Goal: Feedback & Contribution: Leave review/rating

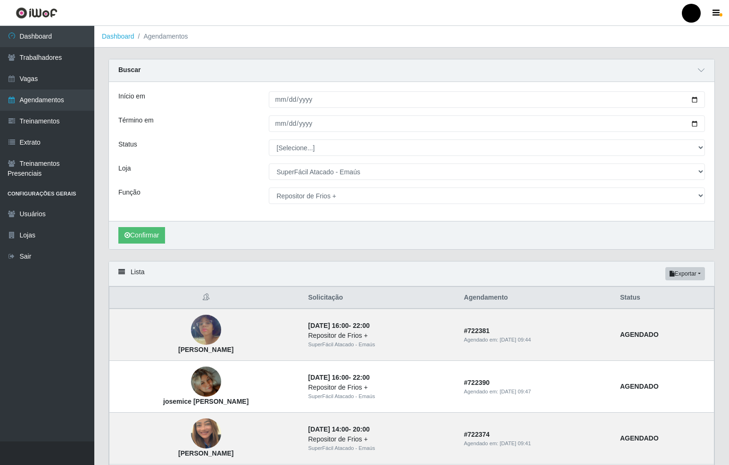
select select "407"
select select "113"
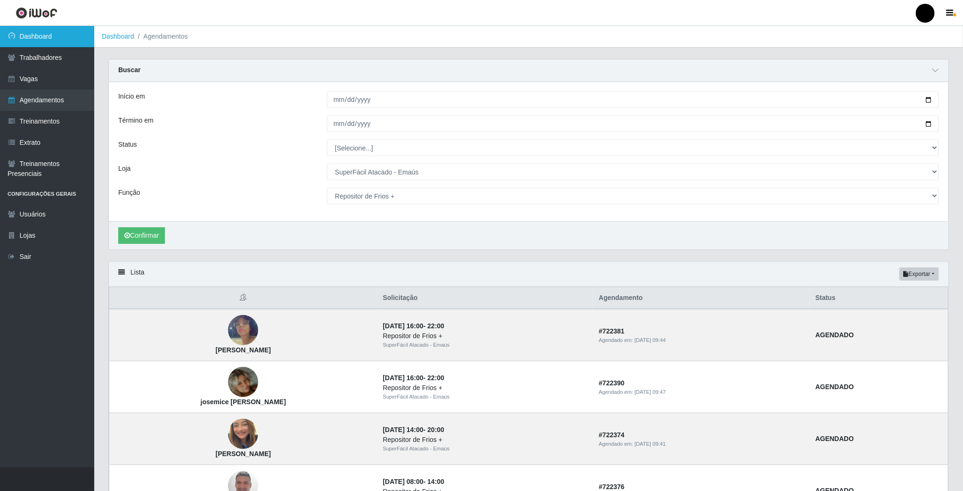
click at [54, 37] on link "Dashboard" at bounding box center [47, 36] width 94 height 21
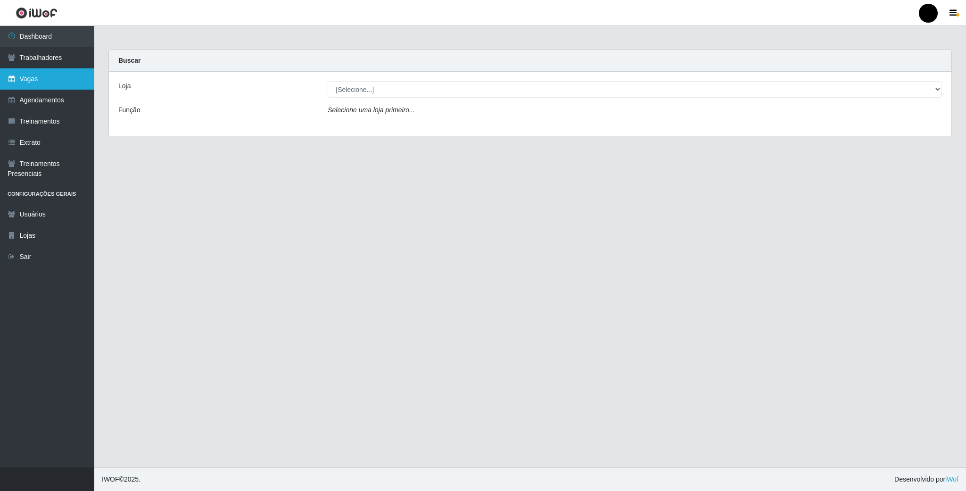
click at [57, 72] on link "Vagas" at bounding box center [47, 78] width 94 height 21
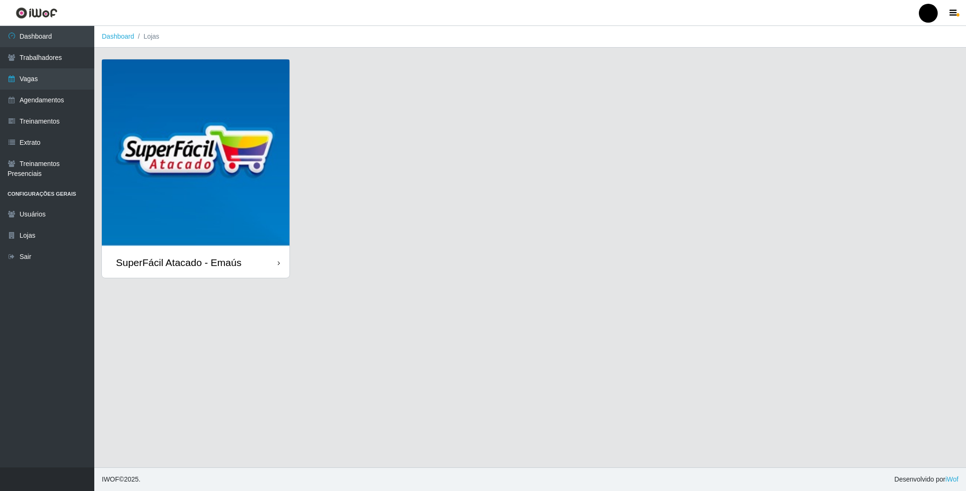
click at [241, 119] on img at bounding box center [196, 153] width 188 height 188
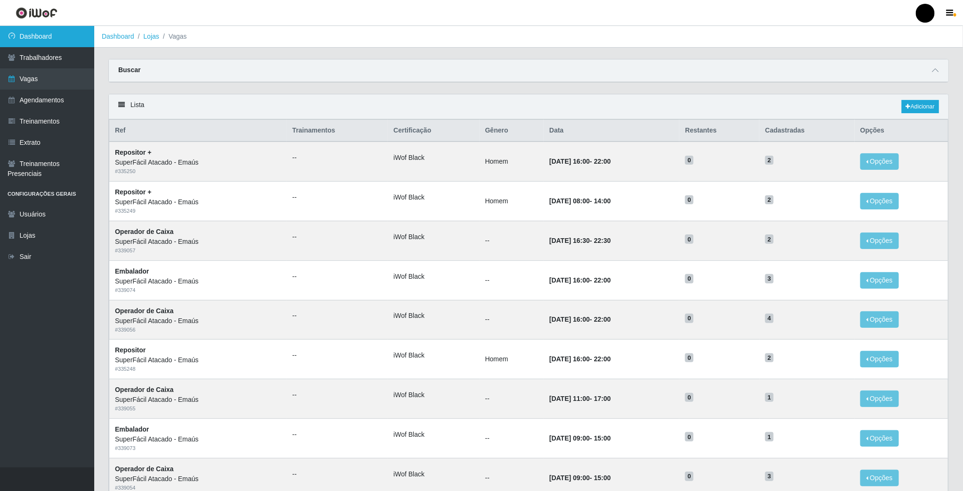
click at [41, 37] on link "Dashboard" at bounding box center [47, 36] width 94 height 21
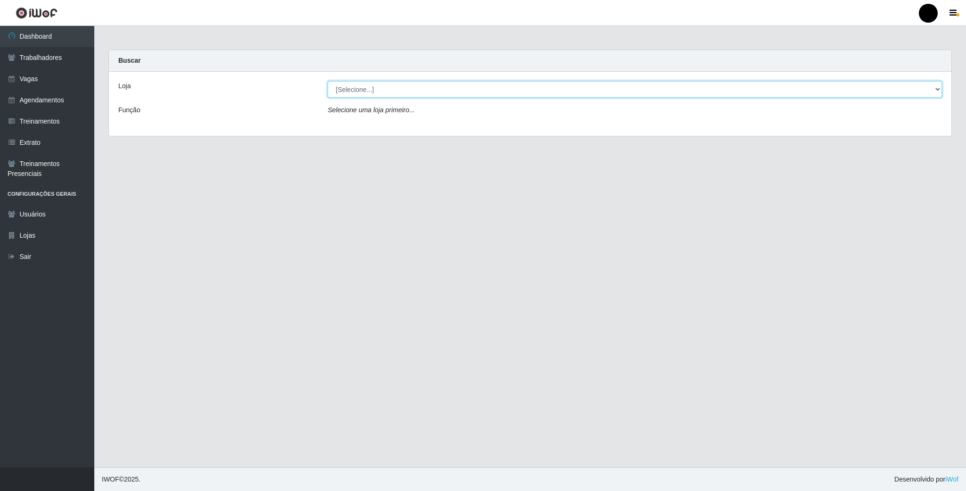
click at [728, 92] on select "[Selecione...] SuperFácil Atacado - Emaús" at bounding box center [635, 89] width 614 height 16
click at [728, 133] on div "Loja [Selecione...] SuperFácil Atacado - Emaús Função Selecione uma loja primei…" at bounding box center [530, 104] width 842 height 64
click at [728, 89] on select "[Selecione...] SuperFácil Atacado - Emaús" at bounding box center [635, 89] width 614 height 16
select select "407"
click at [328, 81] on select "[Selecione...] SuperFácil Atacado - Emaús" at bounding box center [635, 89] width 614 height 16
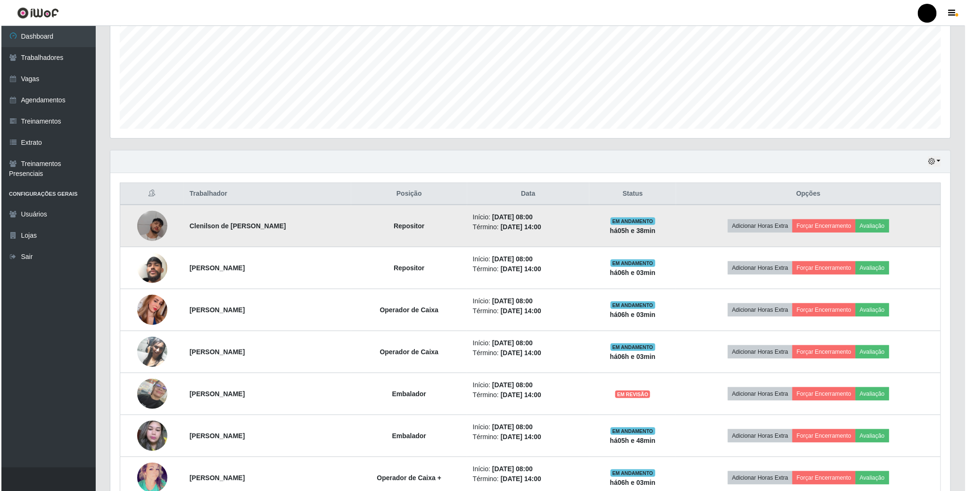
scroll to position [212, 0]
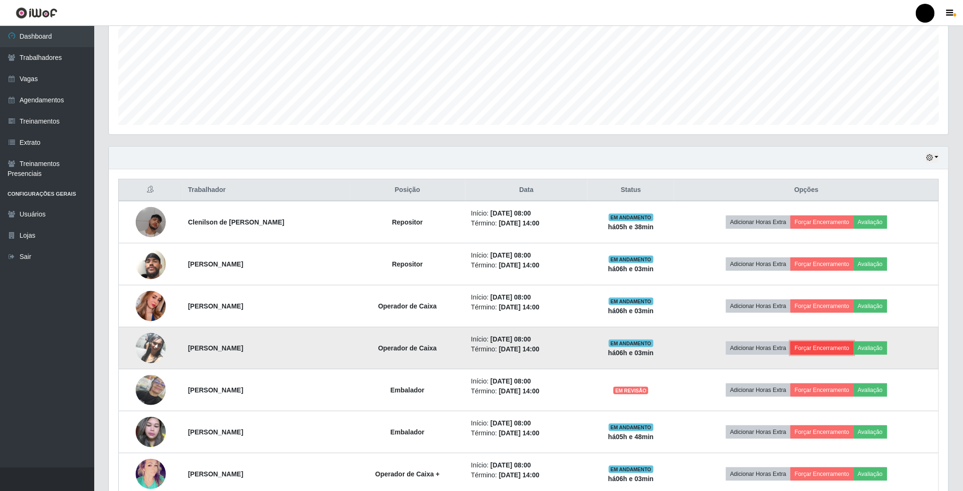
click at [728, 354] on button "Forçar Encerramento" at bounding box center [822, 347] width 63 height 13
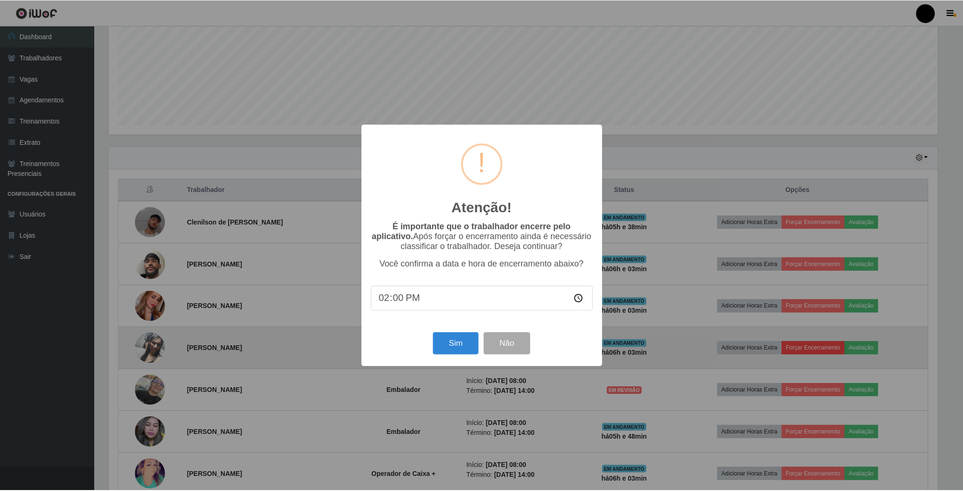
scroll to position [197, 831]
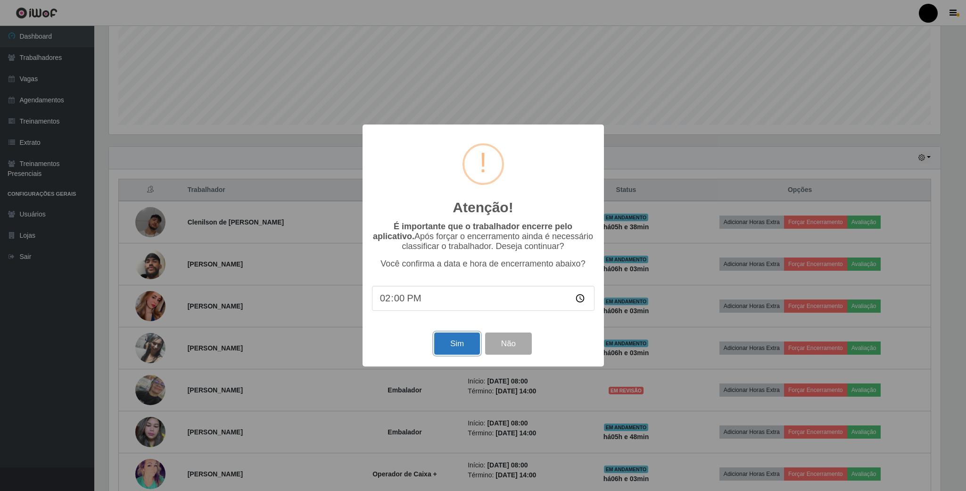
click at [459, 338] on button "Sim" at bounding box center [457, 343] width 46 height 22
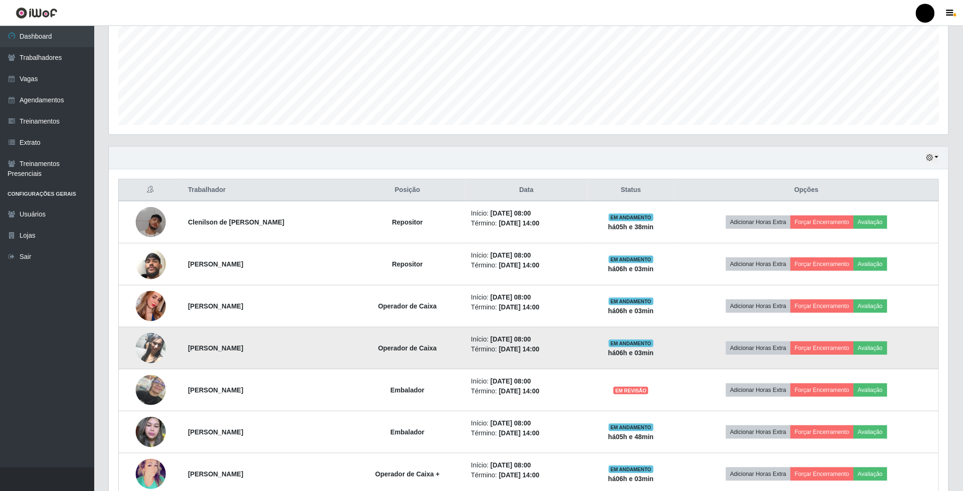
scroll to position [197, 841]
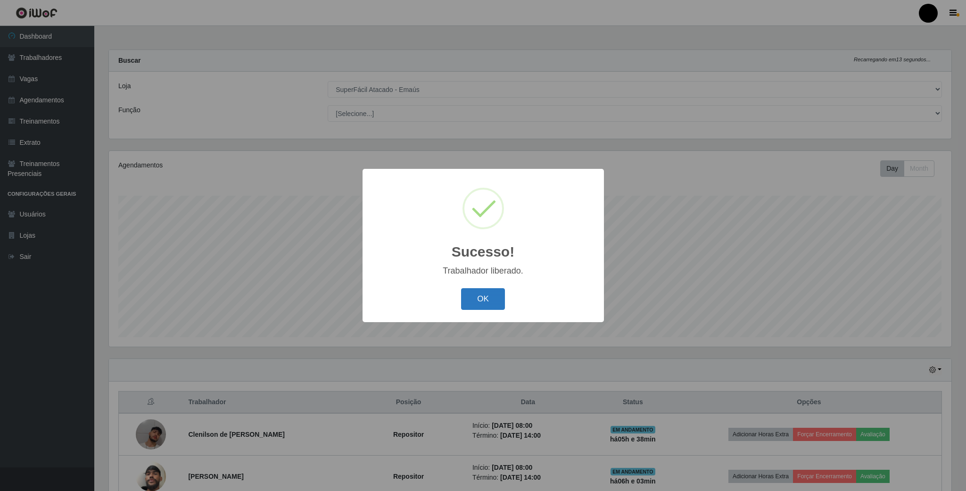
click at [492, 296] on button "OK" at bounding box center [483, 299] width 44 height 22
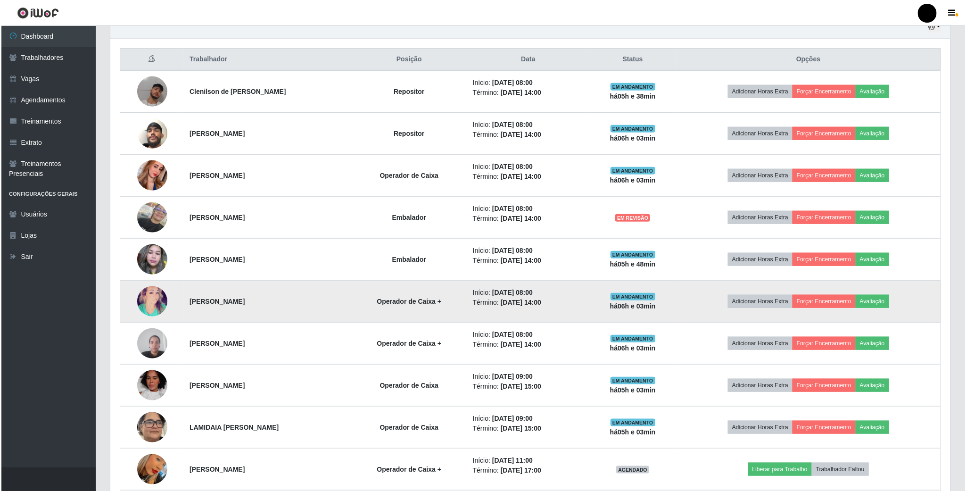
scroll to position [353, 0]
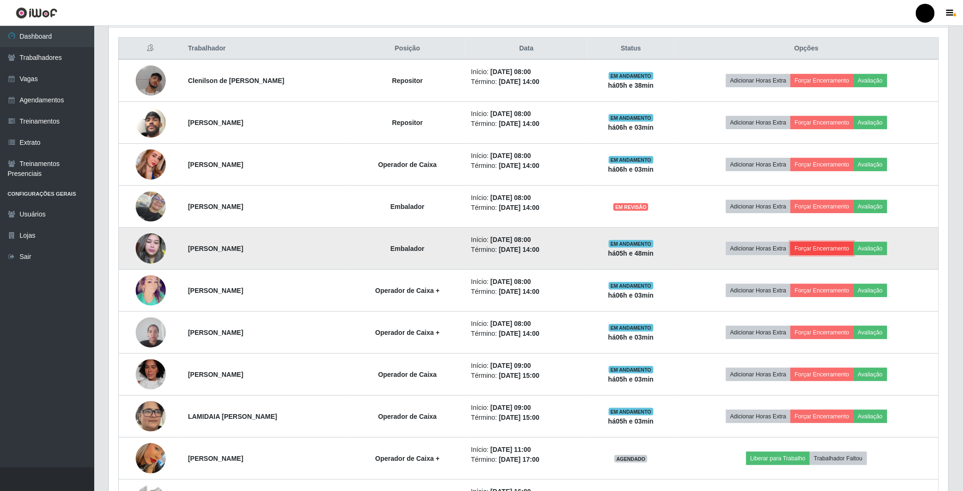
click at [728, 251] on button "Forçar Encerramento" at bounding box center [822, 248] width 63 height 13
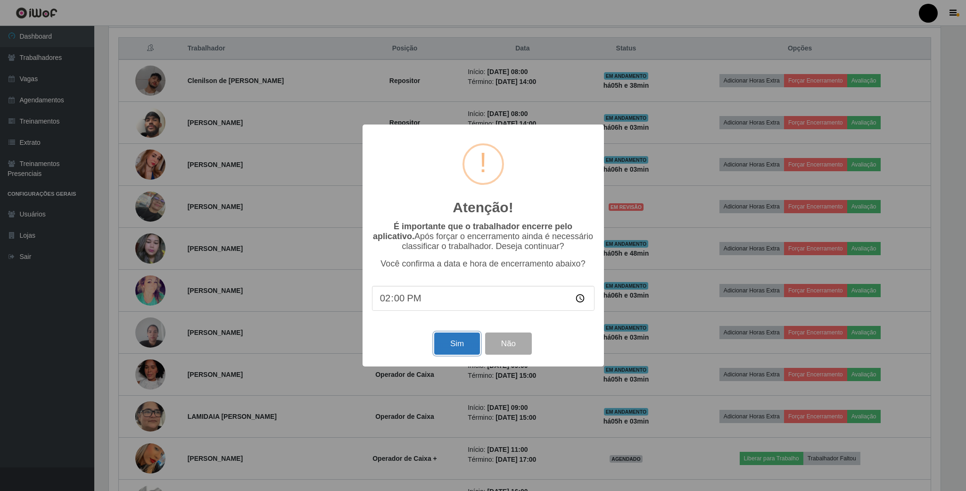
click at [453, 345] on button "Sim" at bounding box center [457, 343] width 46 height 22
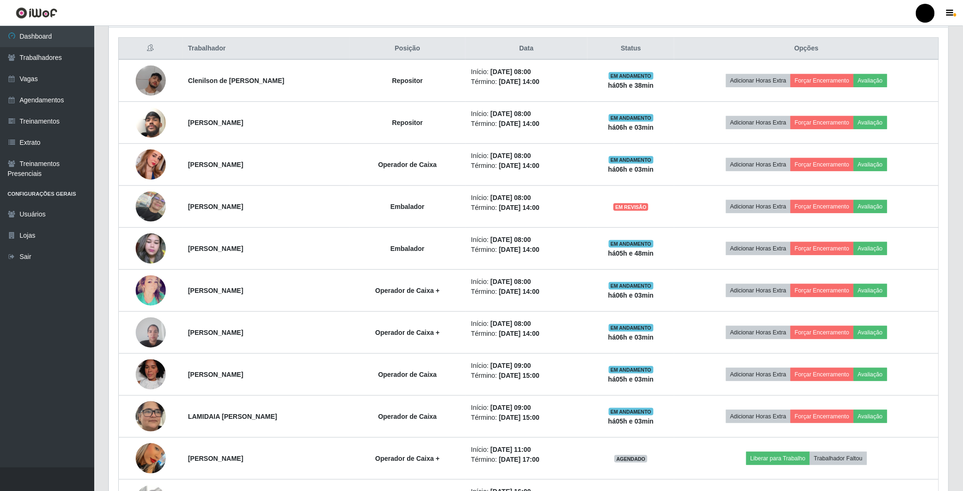
scroll to position [197, 841]
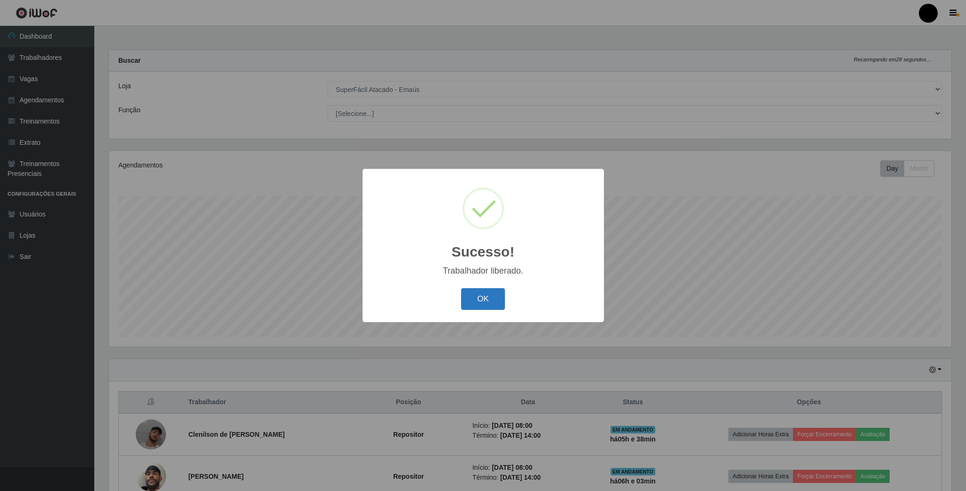
click at [474, 295] on button "OK" at bounding box center [483, 299] width 44 height 22
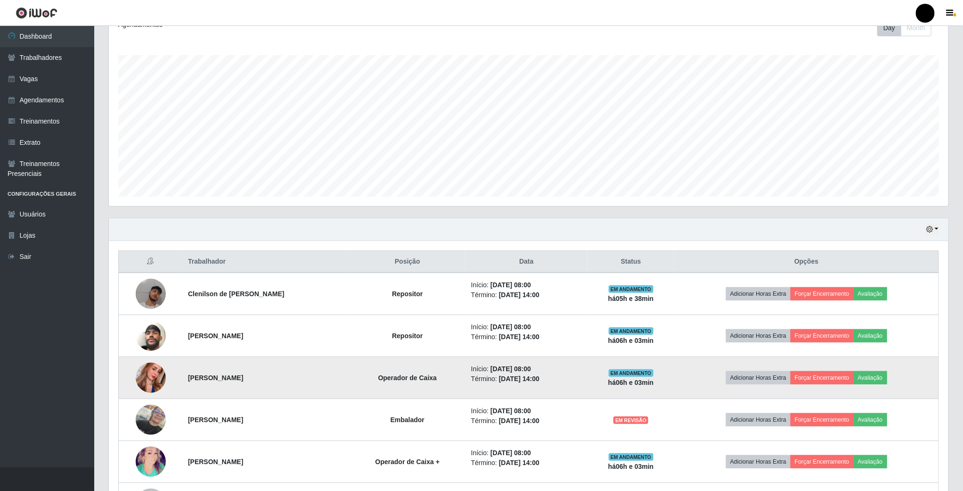
scroll to position [141, 0]
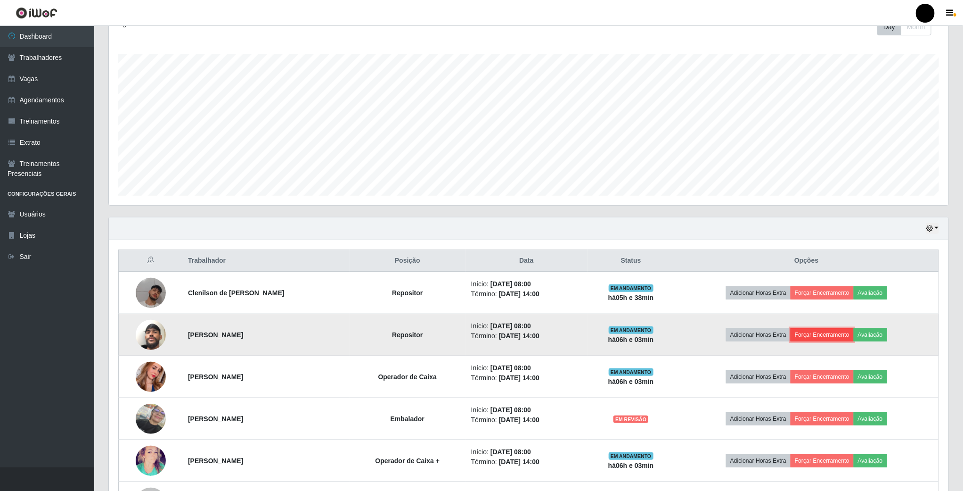
click at [728, 339] on button "Forçar Encerramento" at bounding box center [822, 334] width 63 height 13
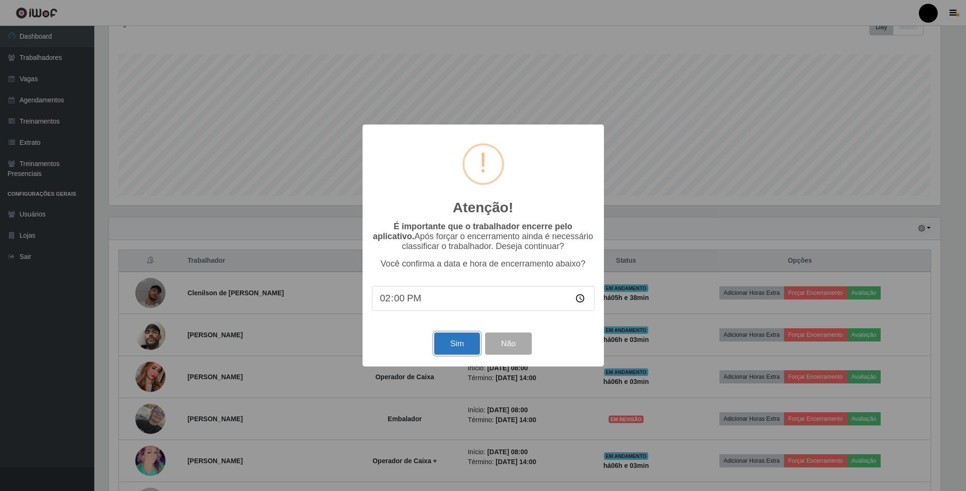
click at [468, 348] on button "Sim" at bounding box center [457, 343] width 46 height 22
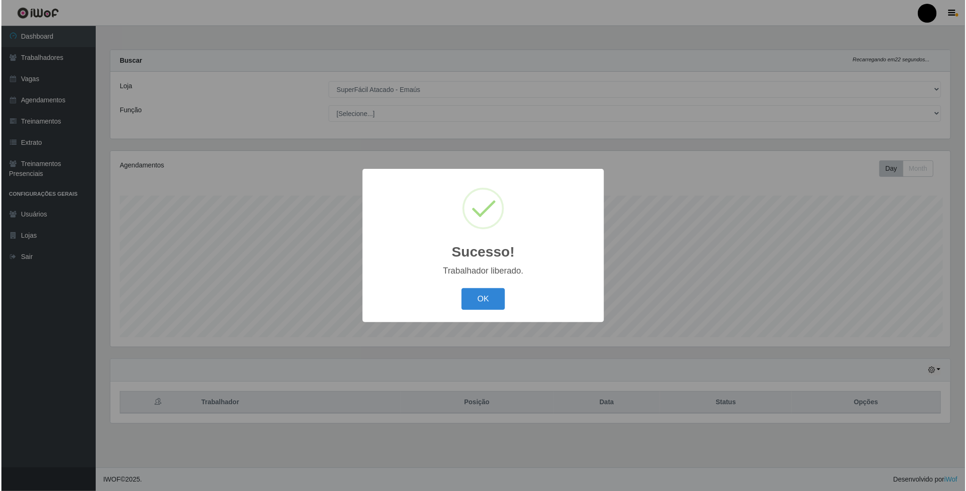
scroll to position [0, 0]
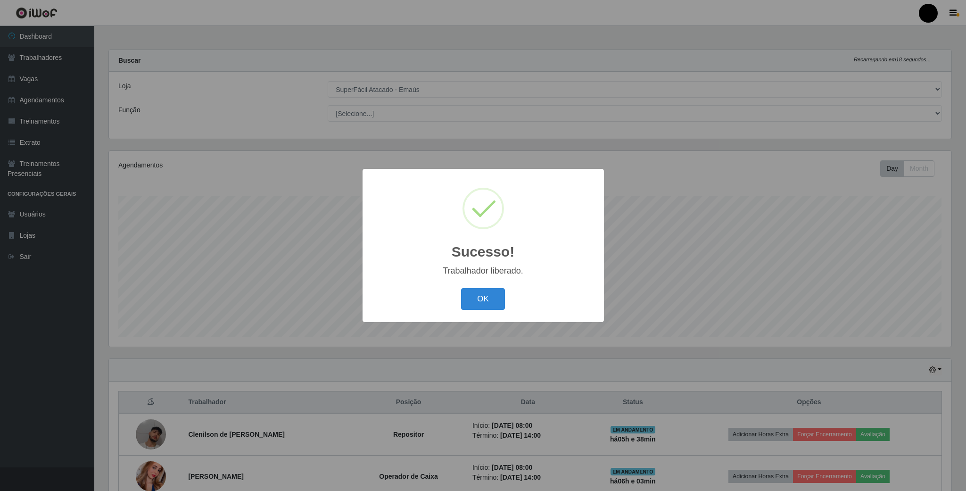
click at [453, 296] on div "OK Cancel" at bounding box center [483, 298] width 222 height 27
click at [465, 296] on button "OK" at bounding box center [483, 299] width 44 height 22
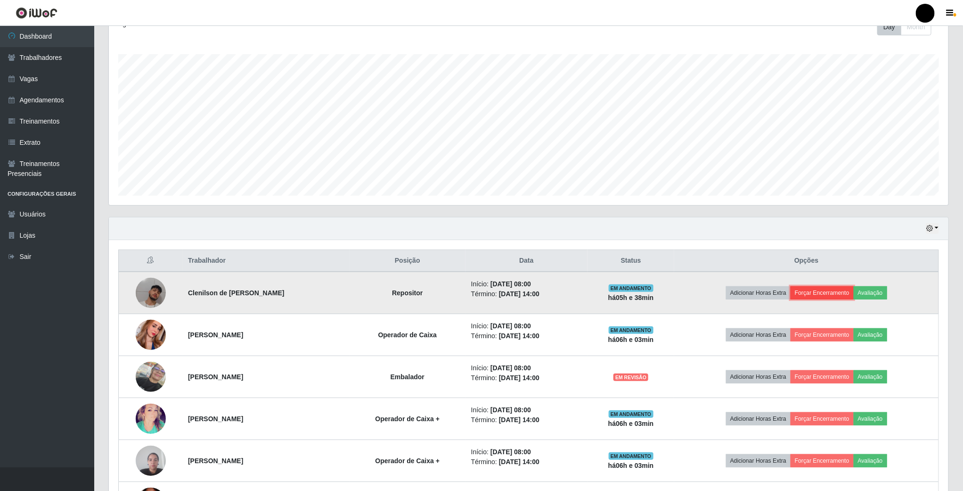
click at [728, 299] on button "Forçar Encerramento" at bounding box center [822, 292] width 63 height 13
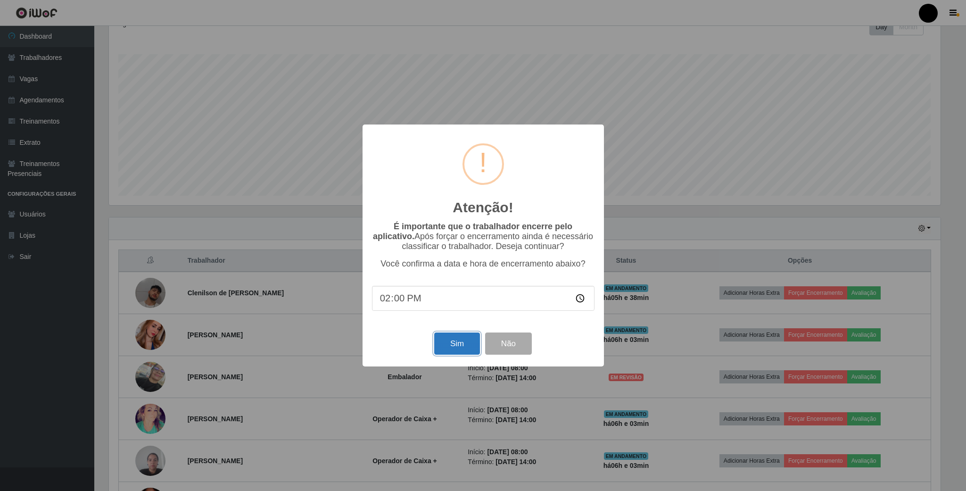
click at [460, 340] on button "Sim" at bounding box center [457, 343] width 46 height 22
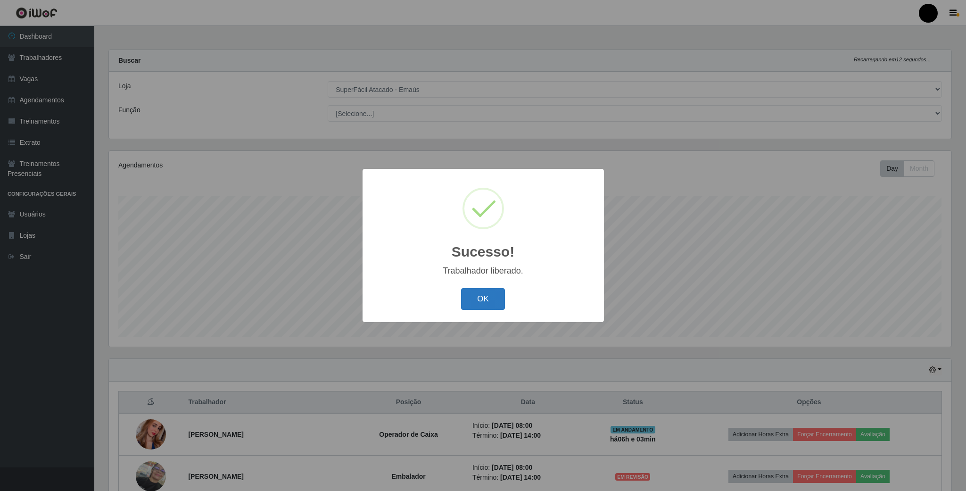
click at [492, 292] on button "OK" at bounding box center [483, 299] width 44 height 22
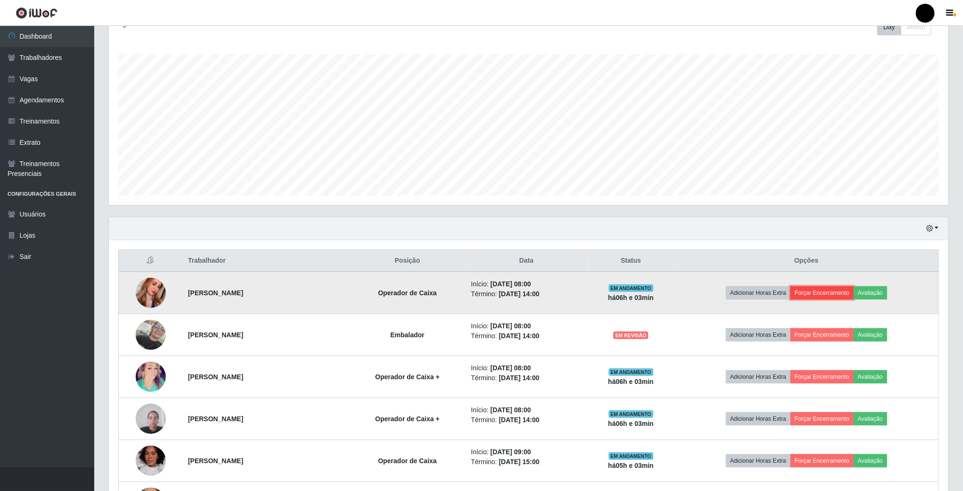
click at [728, 292] on button "Forçar Encerramento" at bounding box center [822, 292] width 63 height 13
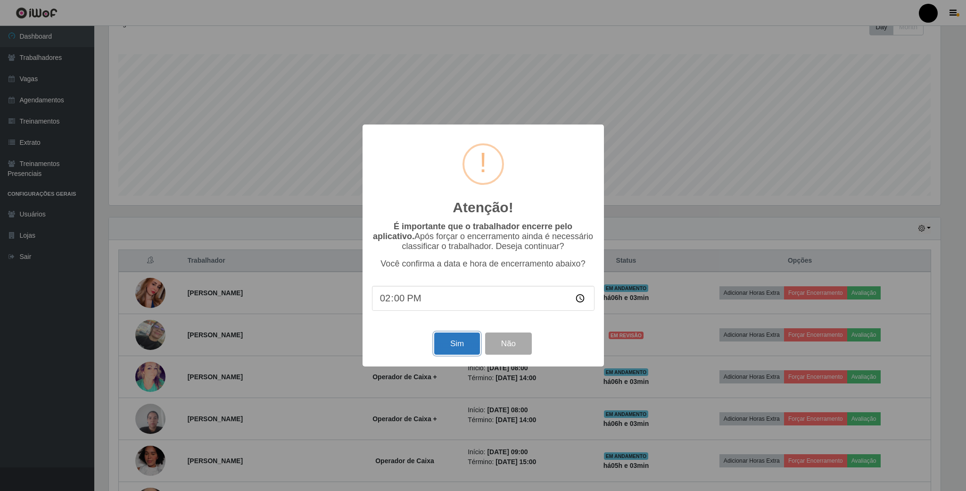
click at [462, 346] on button "Sim" at bounding box center [457, 343] width 46 height 22
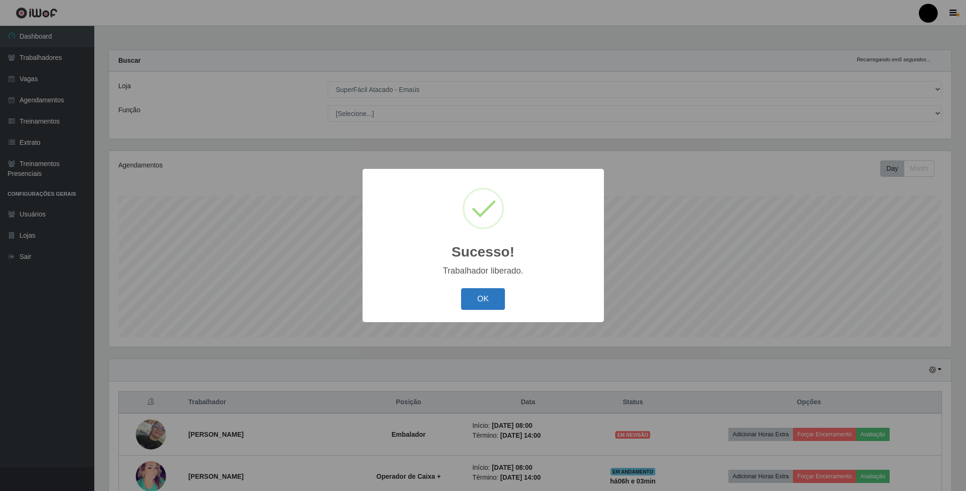
click at [490, 298] on button "OK" at bounding box center [483, 299] width 44 height 22
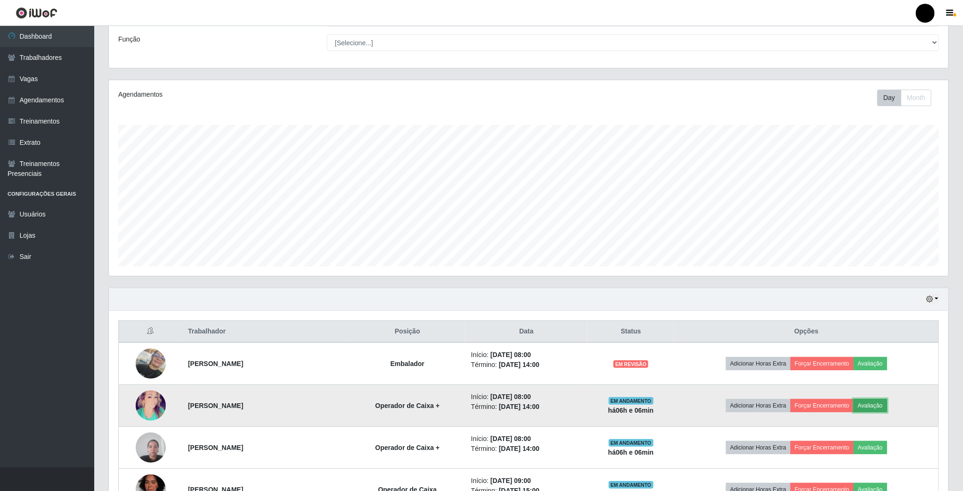
click at [728, 411] on button "Avaliação" at bounding box center [870, 405] width 33 height 13
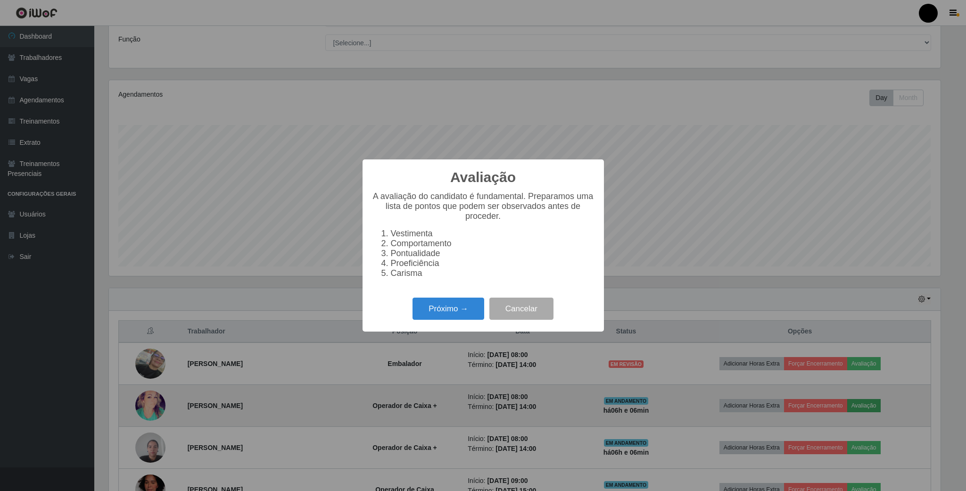
scroll to position [197, 831]
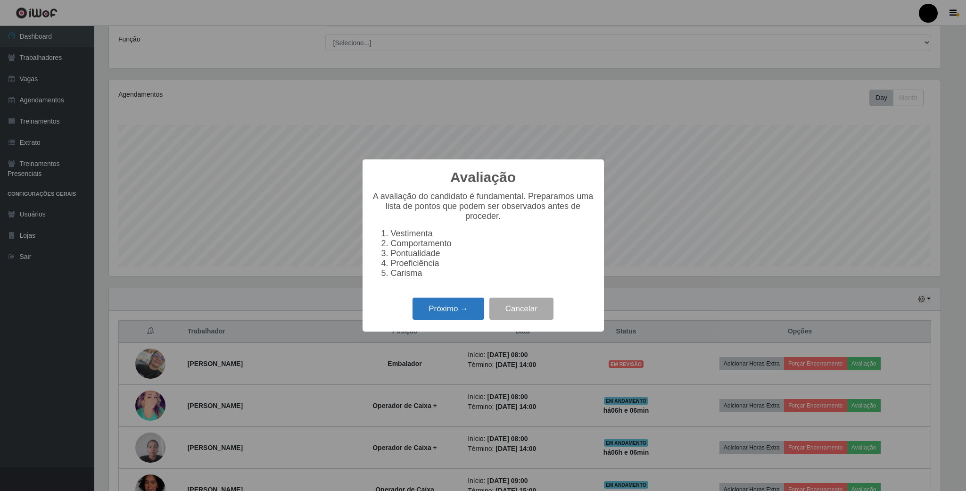
click at [454, 317] on button "Próximo →" at bounding box center [448, 308] width 72 height 22
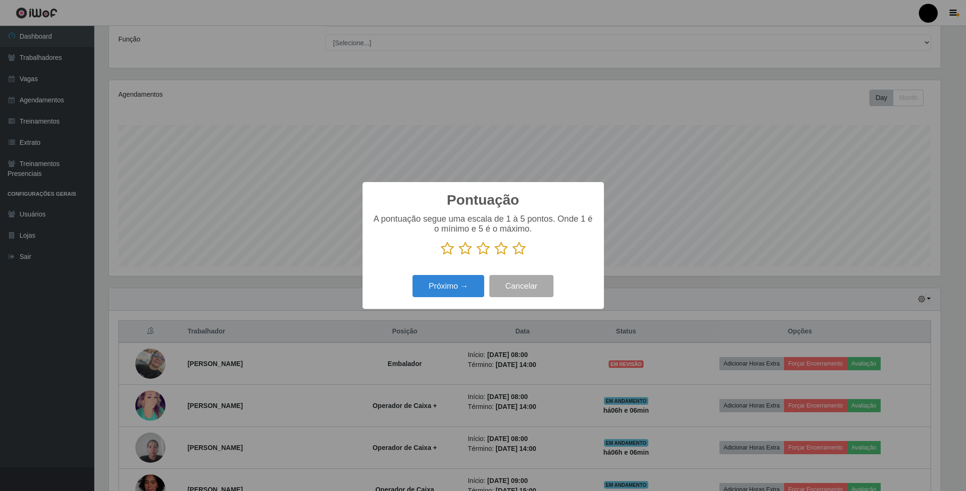
click at [485, 247] on icon at bounding box center [483, 248] width 13 height 14
click at [477, 255] on input "radio" at bounding box center [477, 255] width 0 height 0
click at [454, 290] on button "Próximo →" at bounding box center [448, 286] width 72 height 22
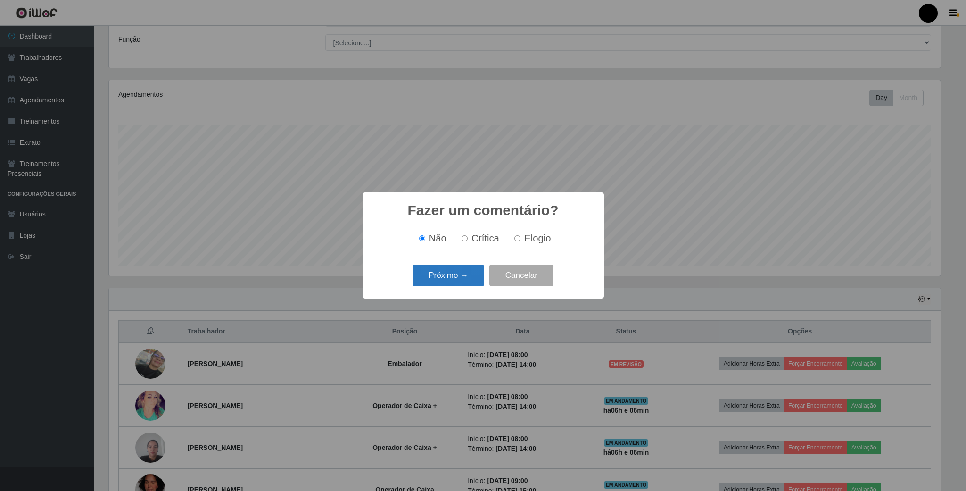
click at [460, 276] on button "Próximo →" at bounding box center [448, 275] width 72 height 22
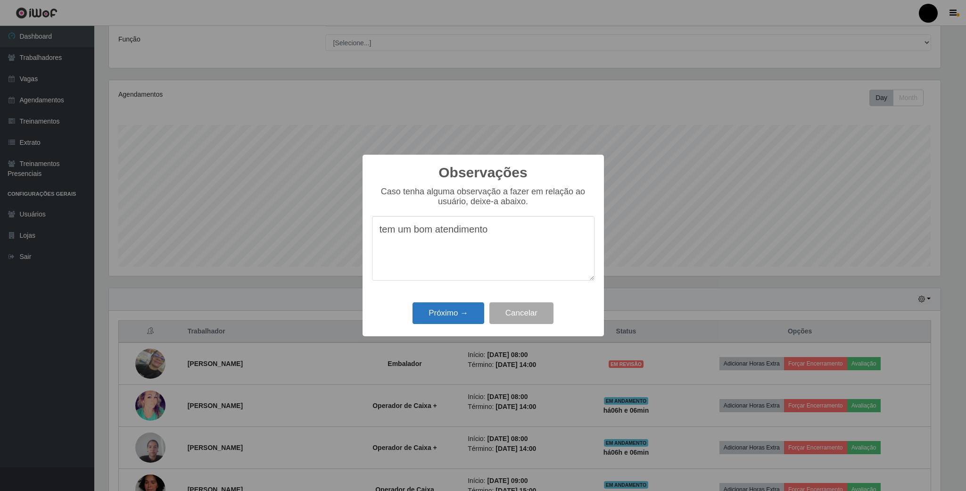
type textarea "tem um bom atendimento"
click at [444, 316] on button "Próximo →" at bounding box center [448, 313] width 72 height 22
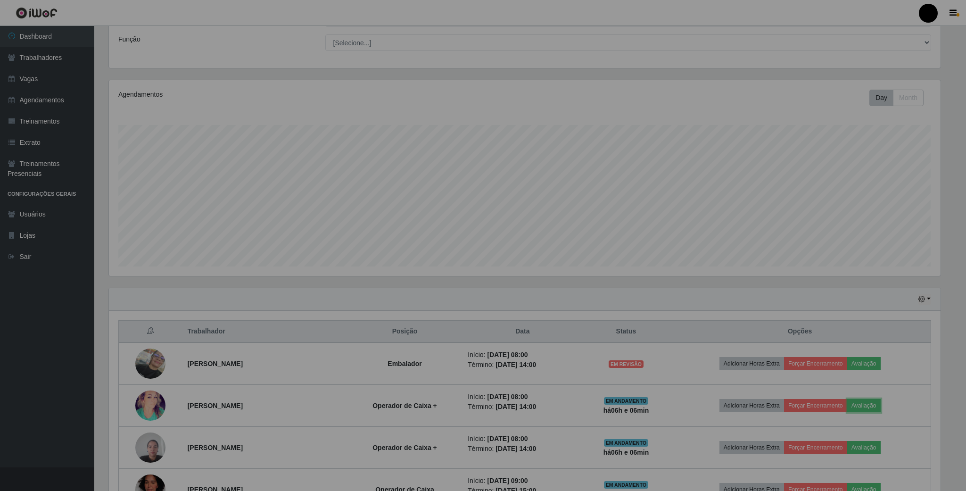
scroll to position [197, 839]
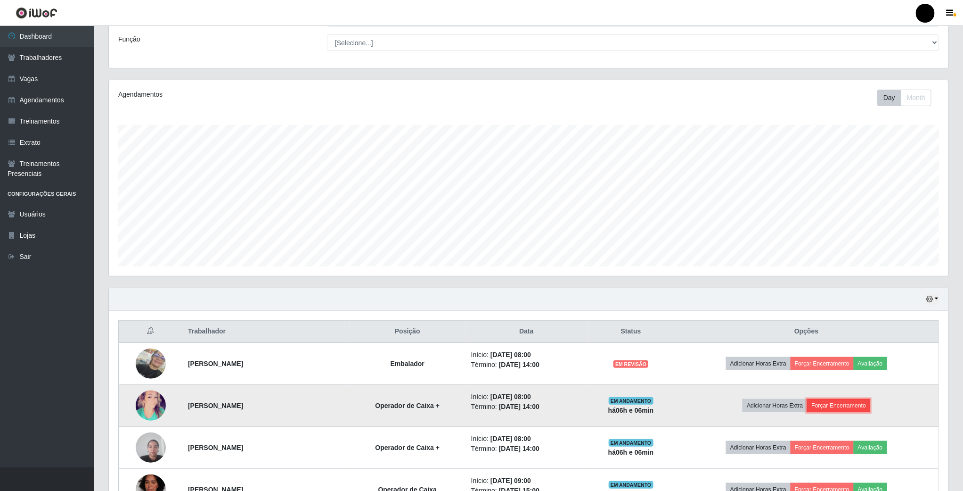
click at [728, 406] on button "Forçar Encerramento" at bounding box center [838, 405] width 63 height 13
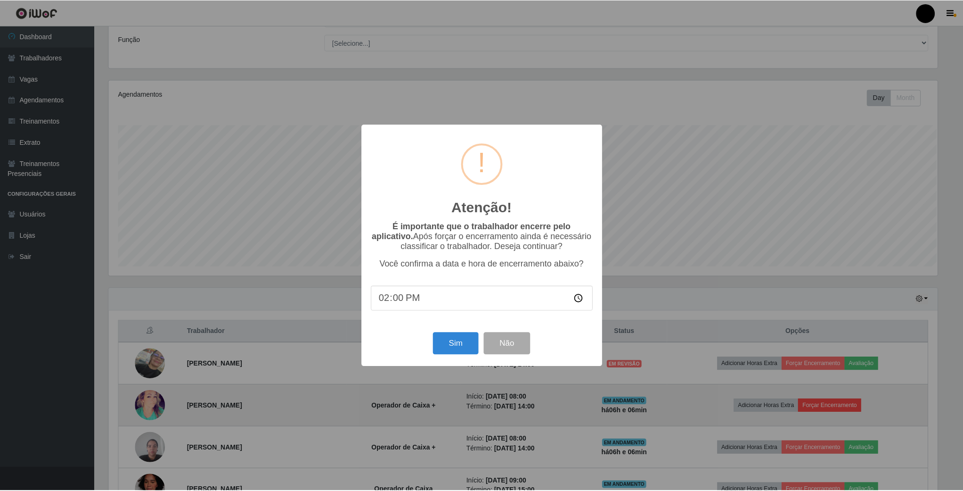
scroll to position [197, 831]
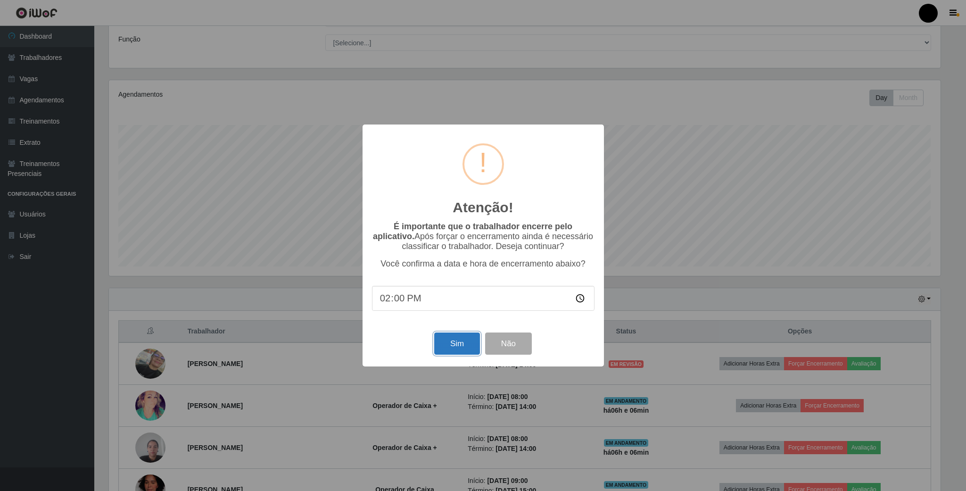
click at [457, 344] on button "Sim" at bounding box center [457, 343] width 46 height 22
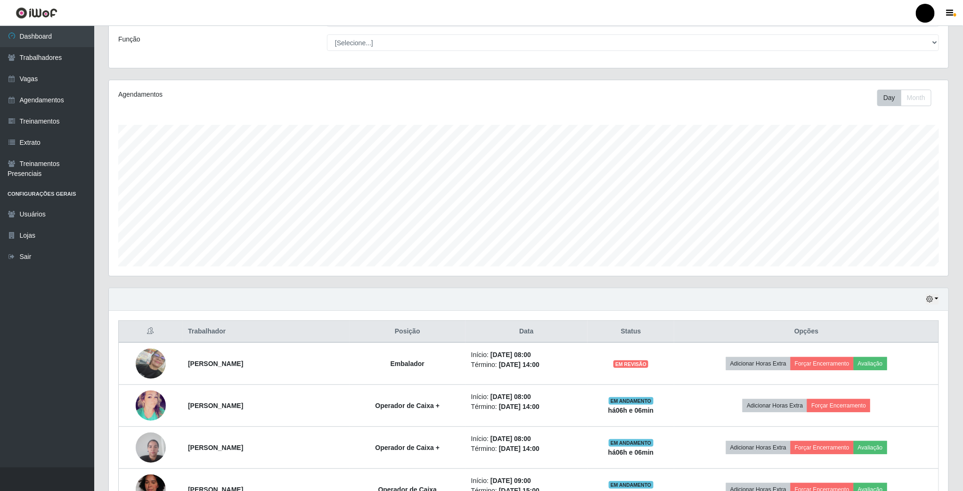
scroll to position [197, 841]
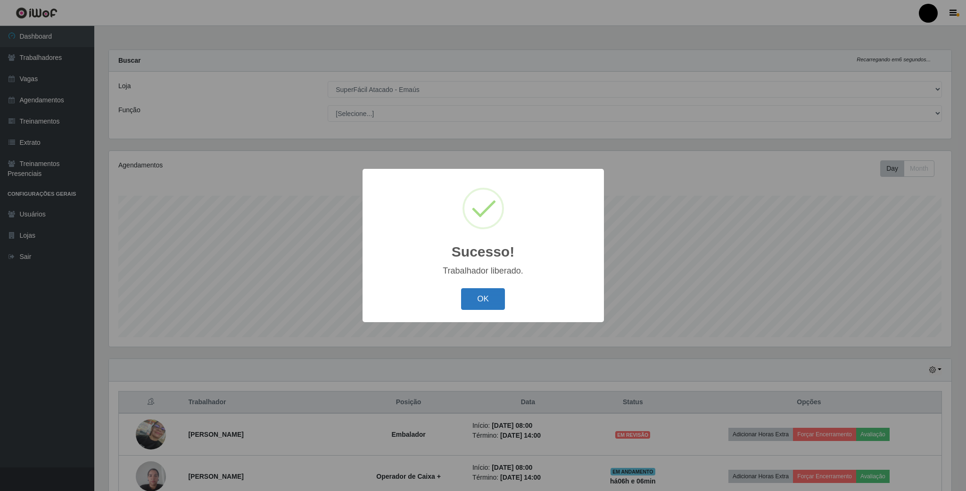
click at [489, 298] on button "OK" at bounding box center [483, 299] width 44 height 22
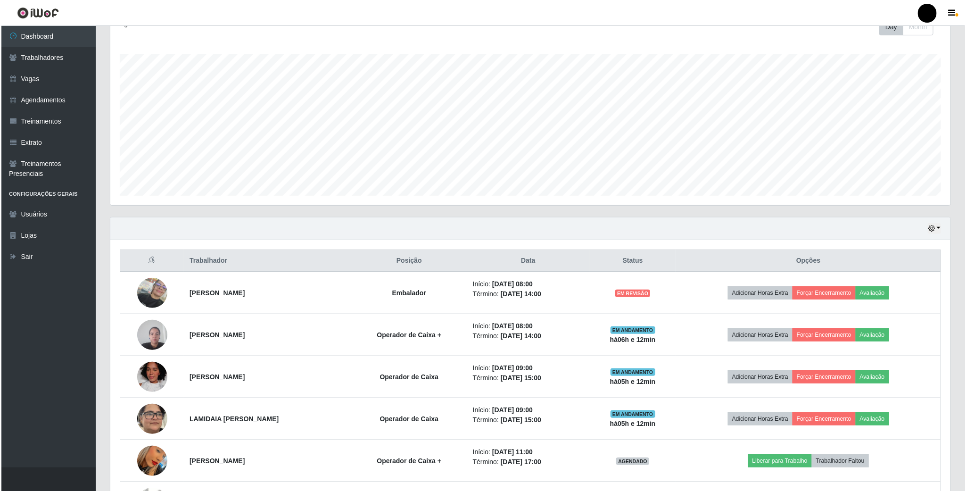
scroll to position [212, 0]
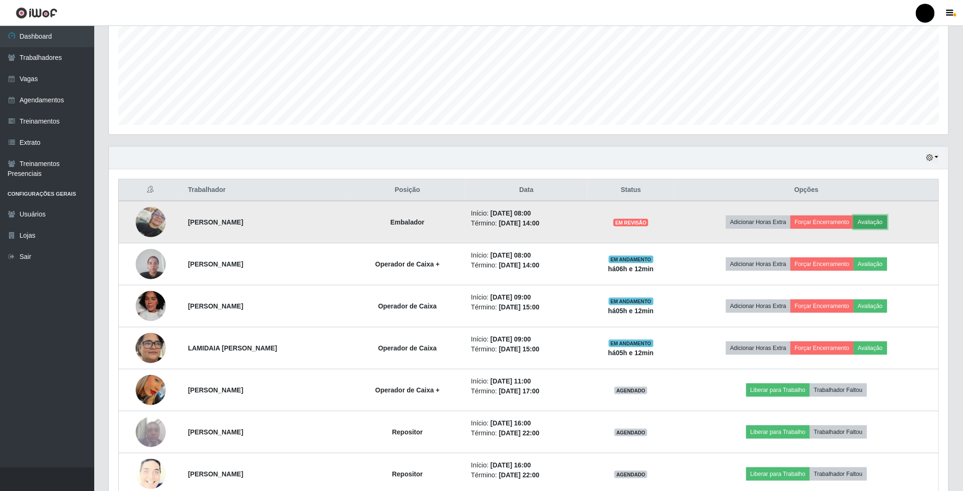
click at [728, 225] on button "Avaliação" at bounding box center [870, 221] width 33 height 13
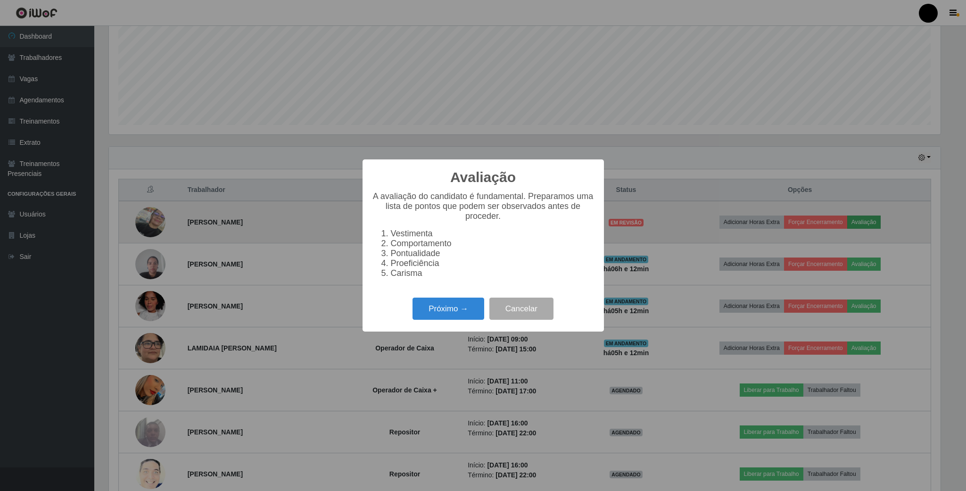
scroll to position [197, 831]
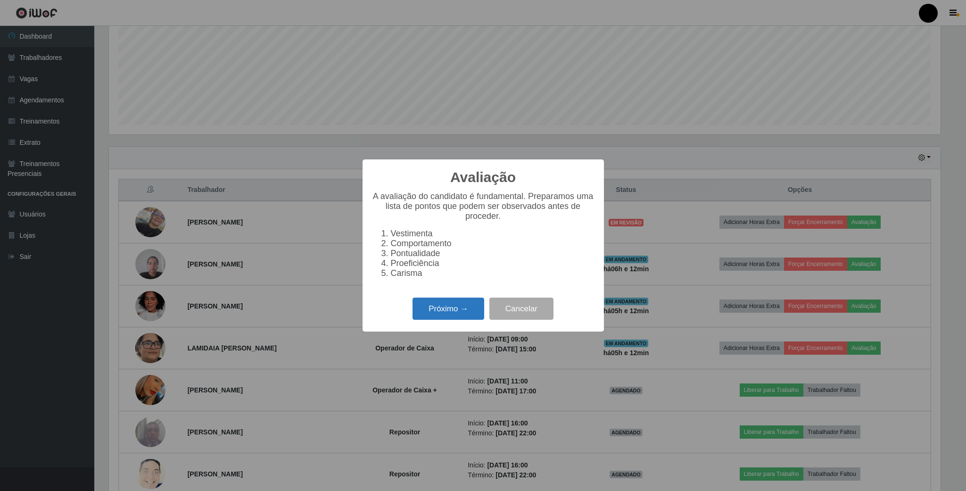
click at [457, 314] on button "Próximo →" at bounding box center [448, 308] width 72 height 22
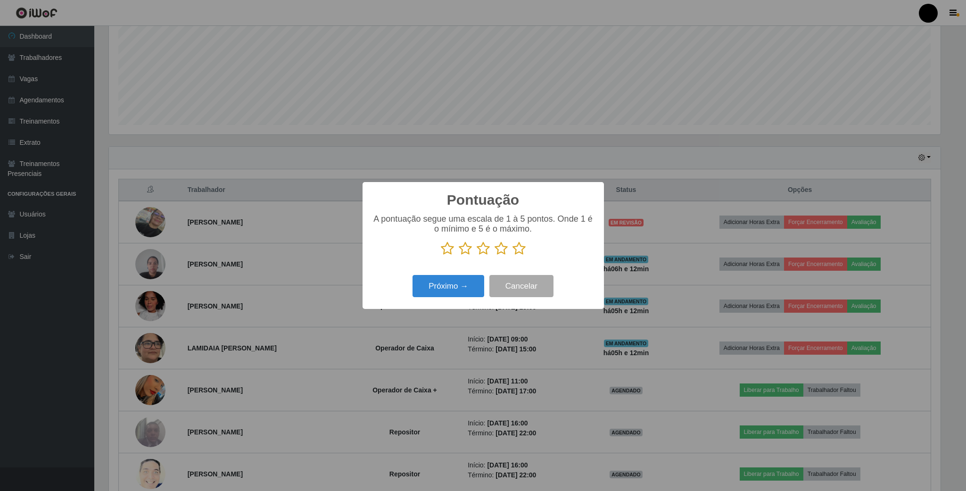
scroll to position [471126, 470492]
click at [482, 253] on icon at bounding box center [483, 248] width 13 height 14
click at [477, 255] on input "radio" at bounding box center [477, 255] width 0 height 0
click at [461, 290] on button "Próximo →" at bounding box center [448, 286] width 72 height 22
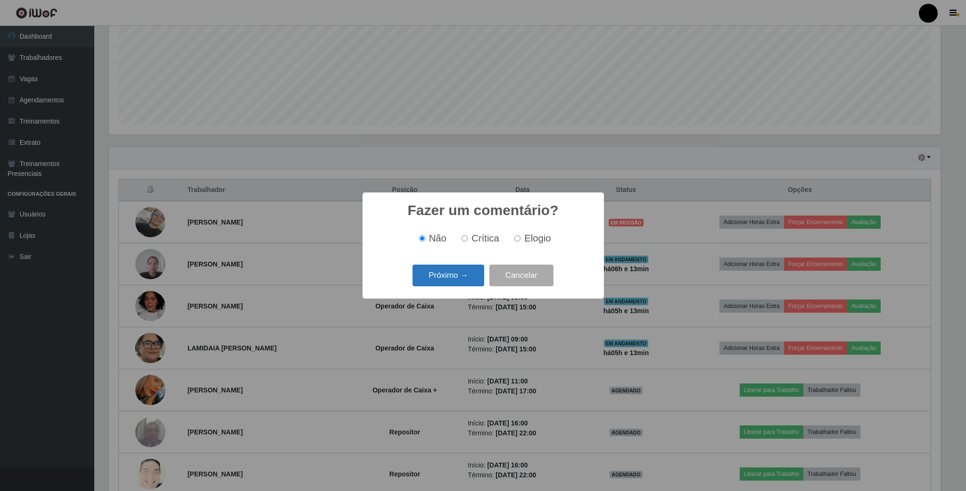
click at [475, 279] on button "Próximo →" at bounding box center [448, 275] width 72 height 22
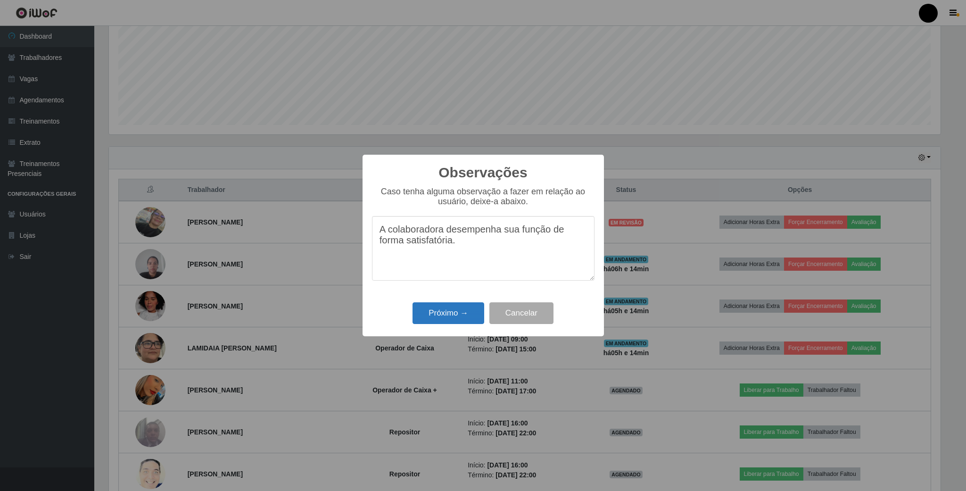
type textarea "A colaboradora desempenha sua função de forma satisfatória."
drag, startPoint x: 466, startPoint y: 312, endPoint x: 478, endPoint y: 302, distance: 16.1
click at [477, 304] on button "Próximo →" at bounding box center [448, 313] width 72 height 22
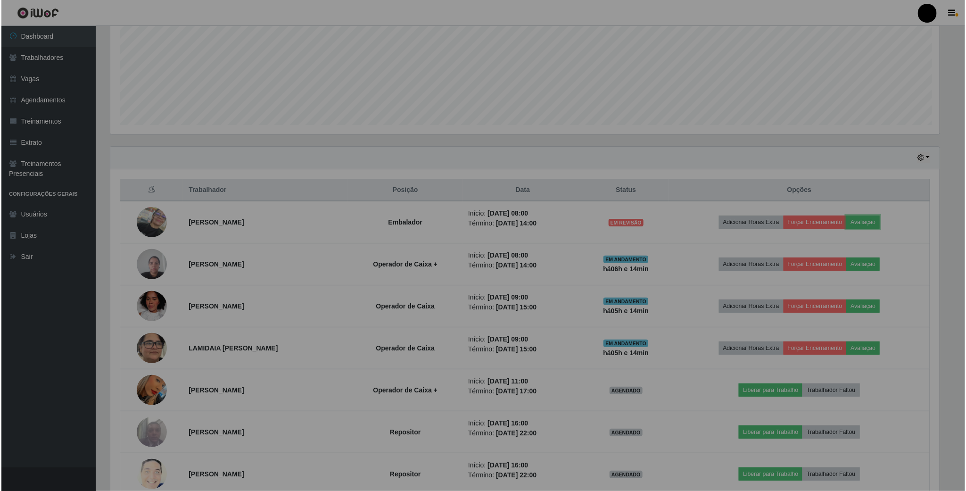
scroll to position [197, 839]
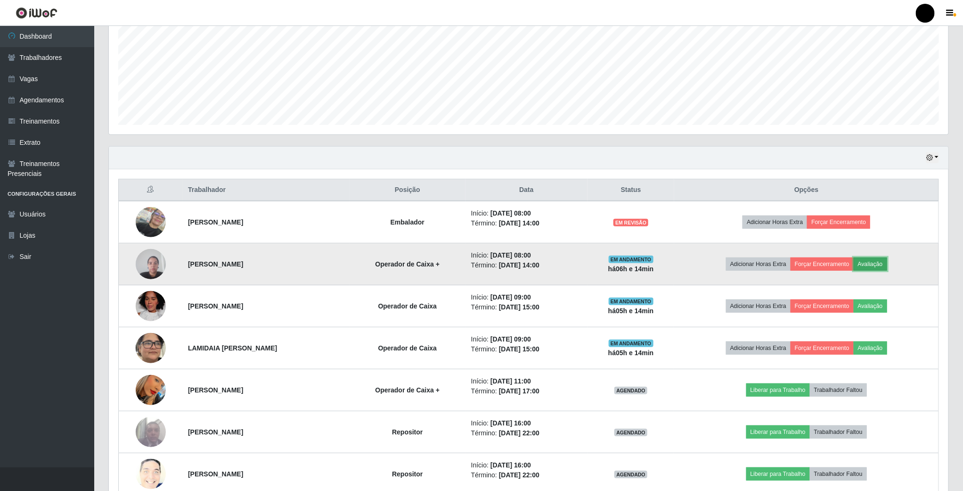
click at [728, 267] on button "Avaliação" at bounding box center [870, 263] width 33 height 13
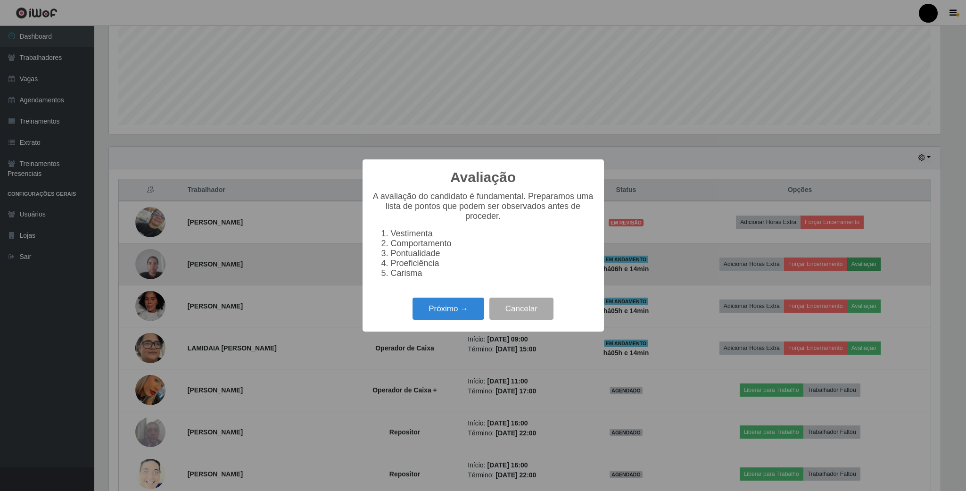
scroll to position [197, 831]
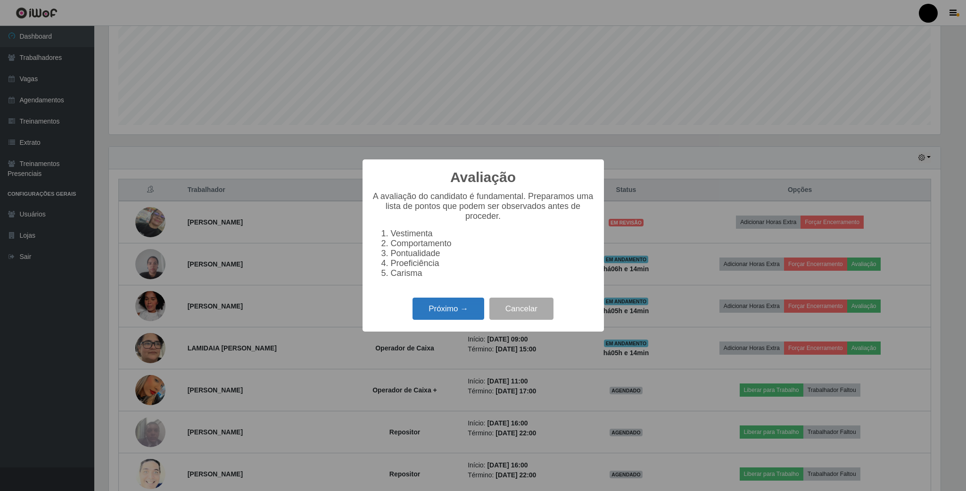
click at [446, 317] on button "Próximo →" at bounding box center [448, 308] width 72 height 22
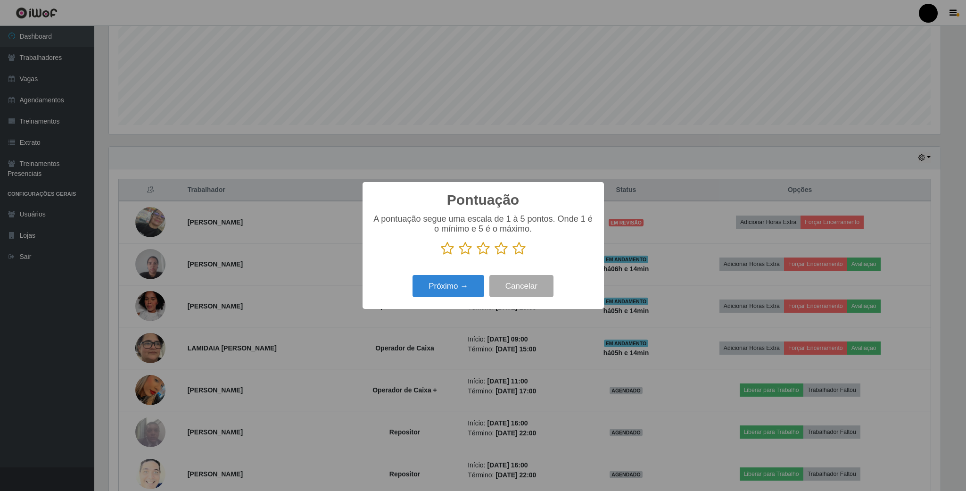
click at [481, 249] on icon at bounding box center [483, 248] width 13 height 14
click at [477, 255] on input "radio" at bounding box center [477, 255] width 0 height 0
click at [457, 288] on button "Próximo →" at bounding box center [448, 286] width 72 height 22
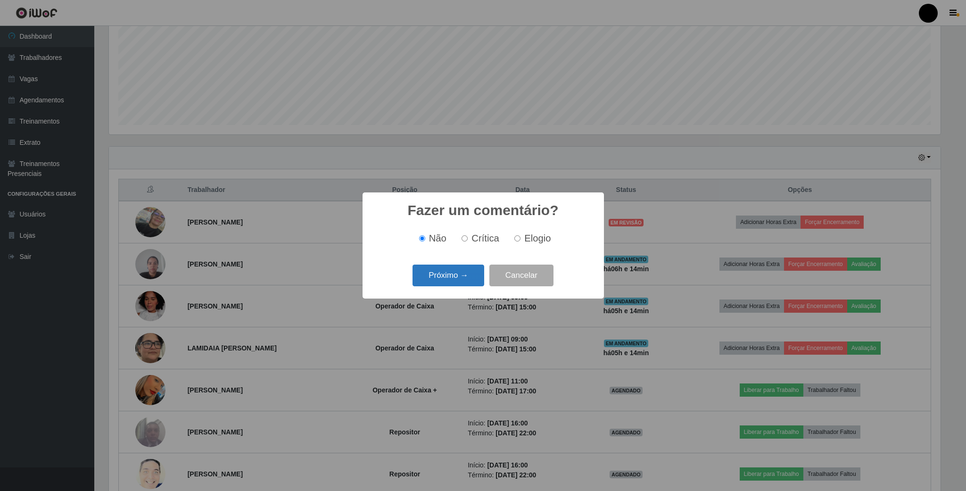
click at [444, 278] on button "Próximo →" at bounding box center [448, 275] width 72 height 22
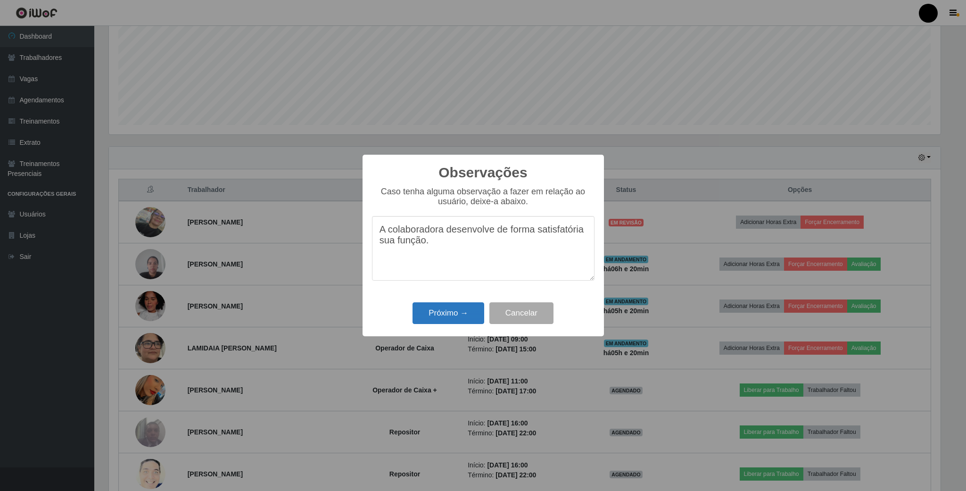
type textarea "A colaboradora desenvolve de forma satisfatória sua função."
click at [440, 313] on button "Próximo →" at bounding box center [448, 313] width 72 height 22
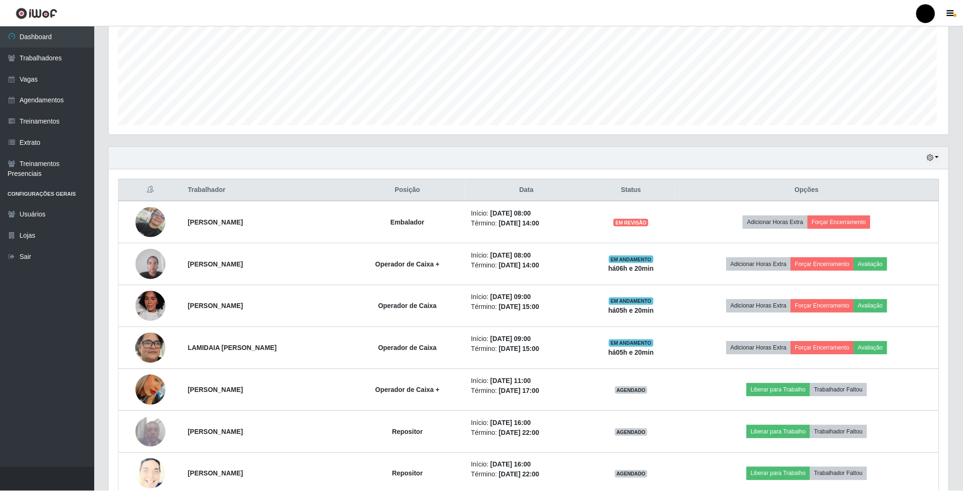
scroll to position [197, 839]
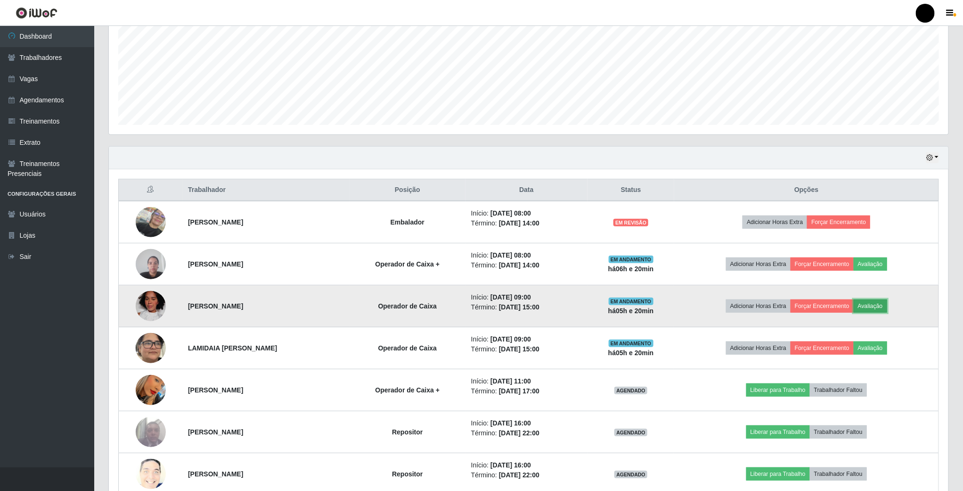
click at [728, 307] on button "Avaliação" at bounding box center [870, 305] width 33 height 13
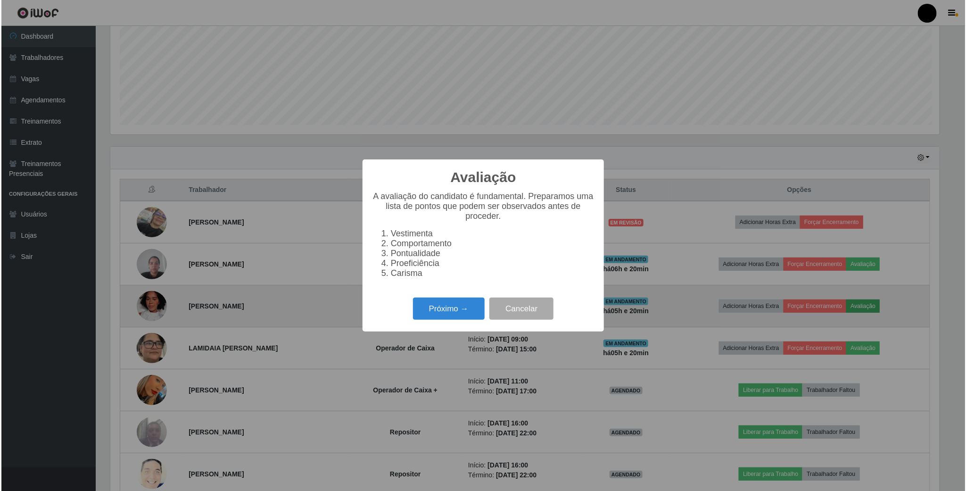
scroll to position [197, 831]
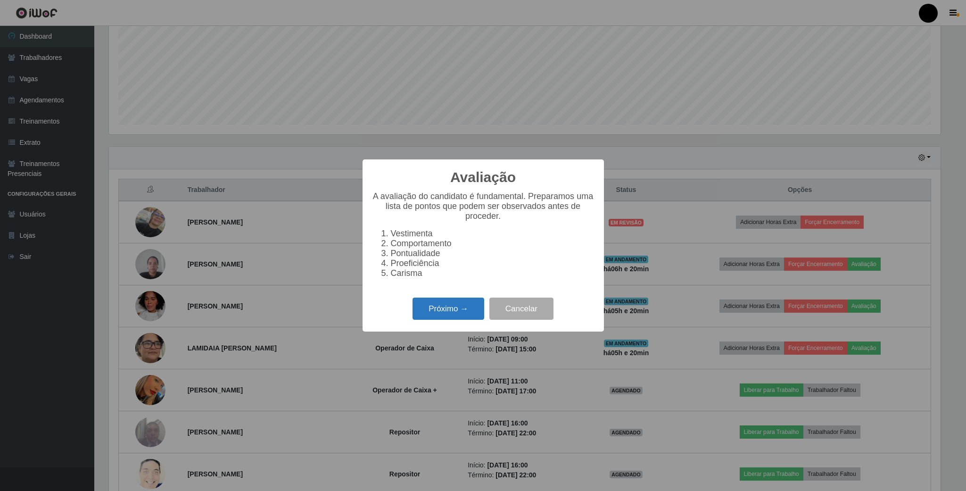
click at [437, 312] on button "Próximo →" at bounding box center [448, 308] width 72 height 22
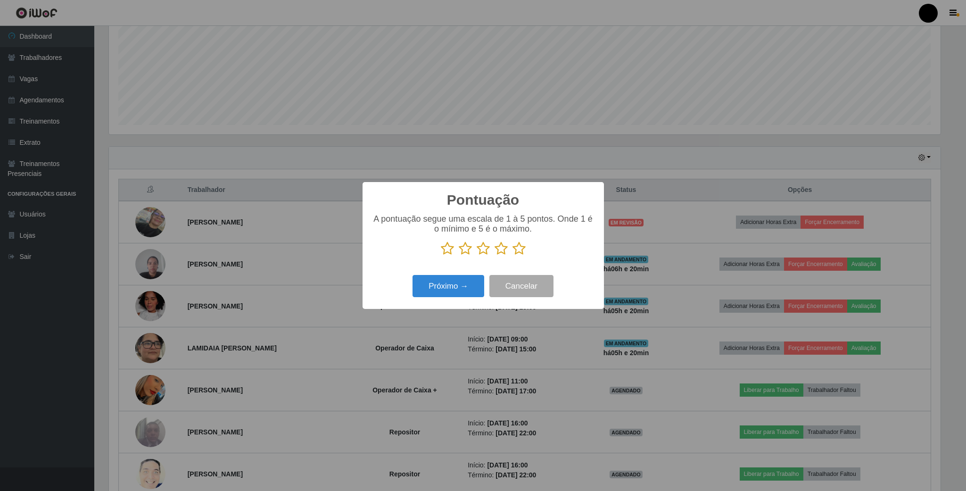
scroll to position [471126, 470492]
click at [444, 246] on icon at bounding box center [447, 248] width 13 height 14
click at [441, 255] on input "radio" at bounding box center [441, 255] width 0 height 0
click at [447, 285] on button "Próximo →" at bounding box center [448, 286] width 72 height 22
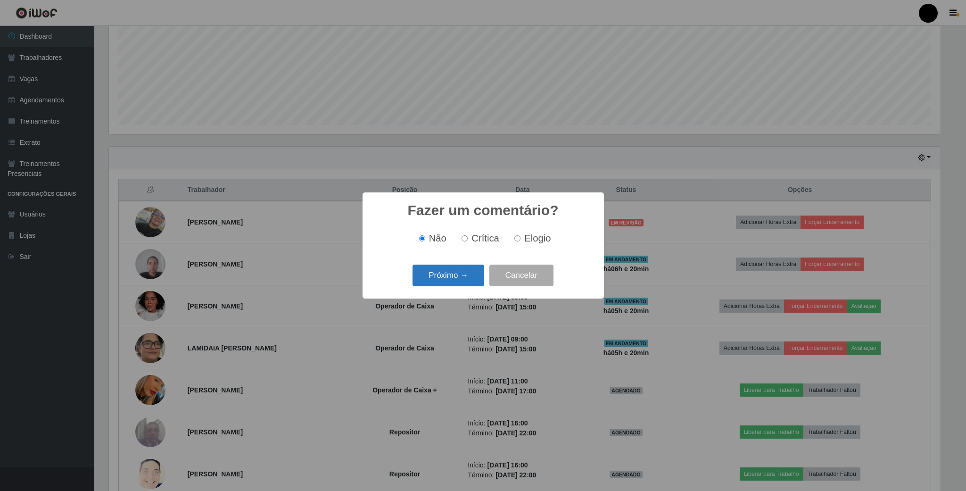
click at [446, 283] on button "Próximo →" at bounding box center [448, 275] width 72 height 22
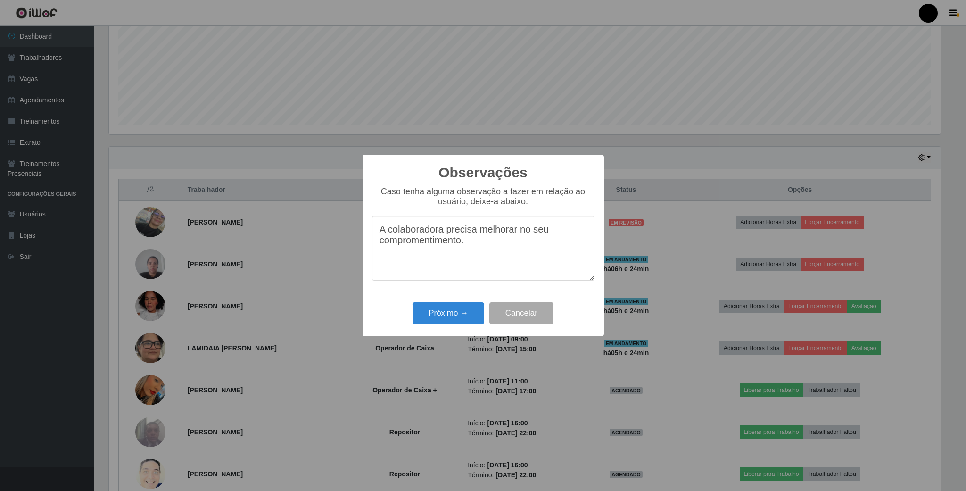
click at [431, 245] on textarea "A colaboradora precisa melhorar no seu compromentimento." at bounding box center [483, 248] width 222 height 65
type textarea "A colaboradora precisa melhorar no seu comprometimento."
click at [464, 316] on button "Próximo →" at bounding box center [448, 313] width 72 height 22
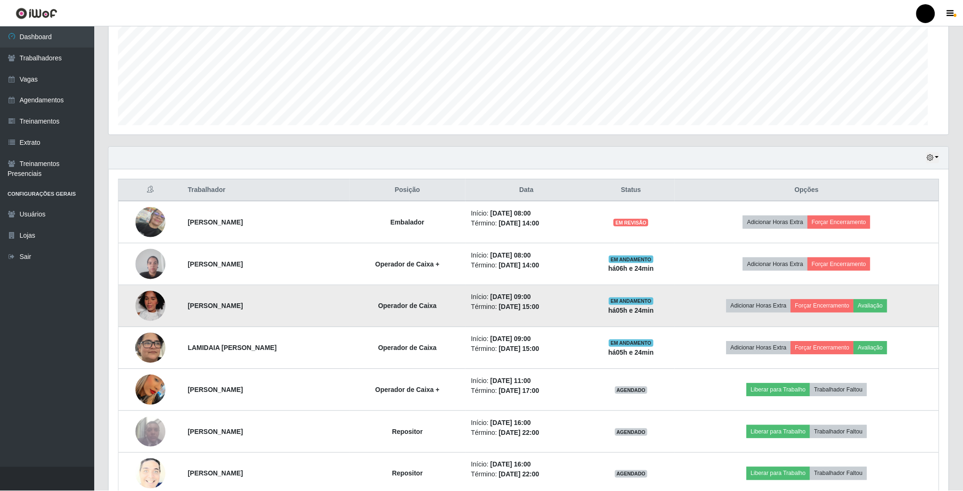
scroll to position [197, 839]
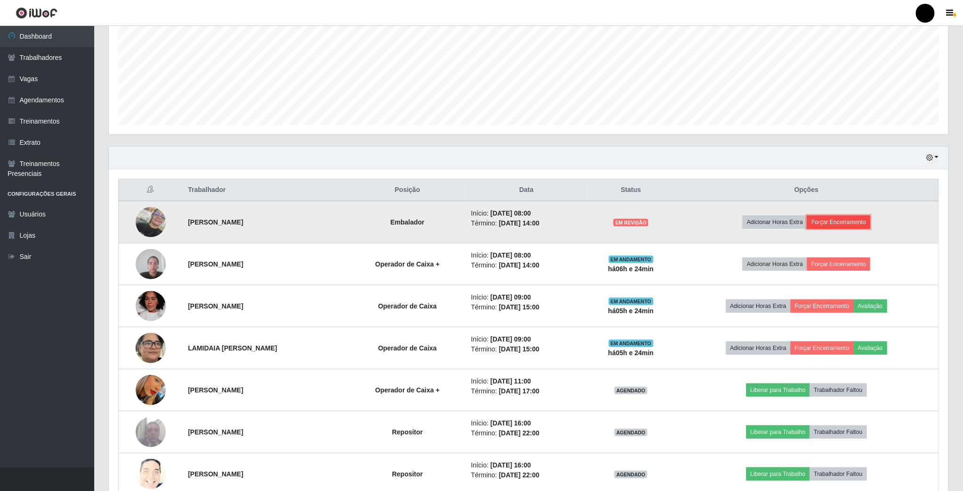
click at [728, 222] on button "Forçar Encerramento" at bounding box center [838, 221] width 63 height 13
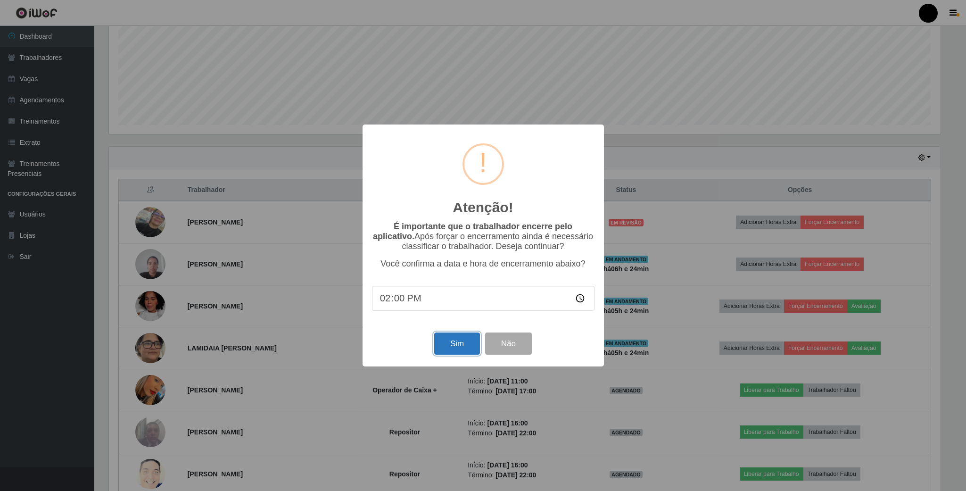
click at [461, 345] on button "Sim" at bounding box center [457, 343] width 46 height 22
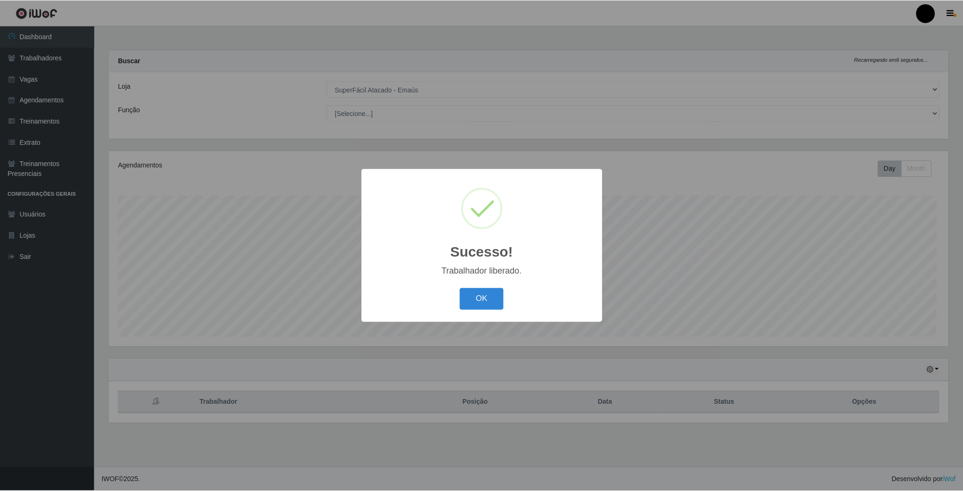
scroll to position [197, 841]
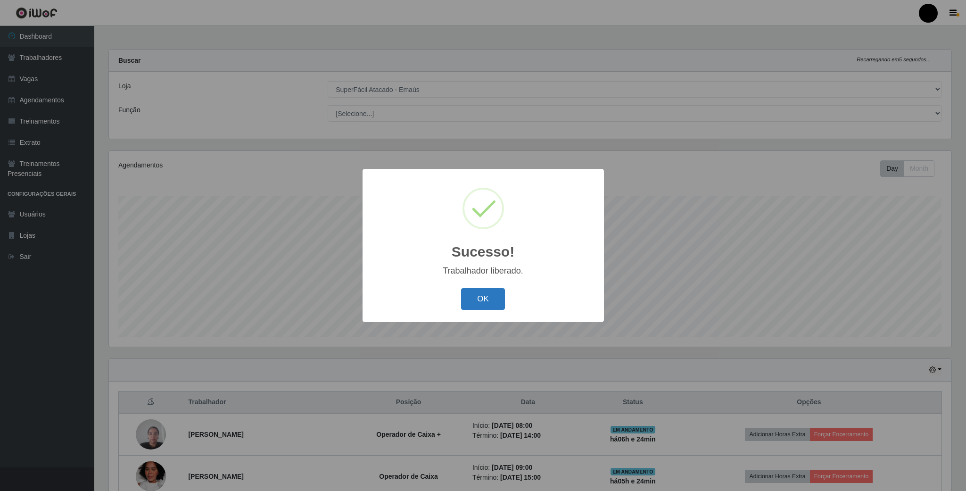
click at [483, 305] on button "OK" at bounding box center [483, 299] width 44 height 22
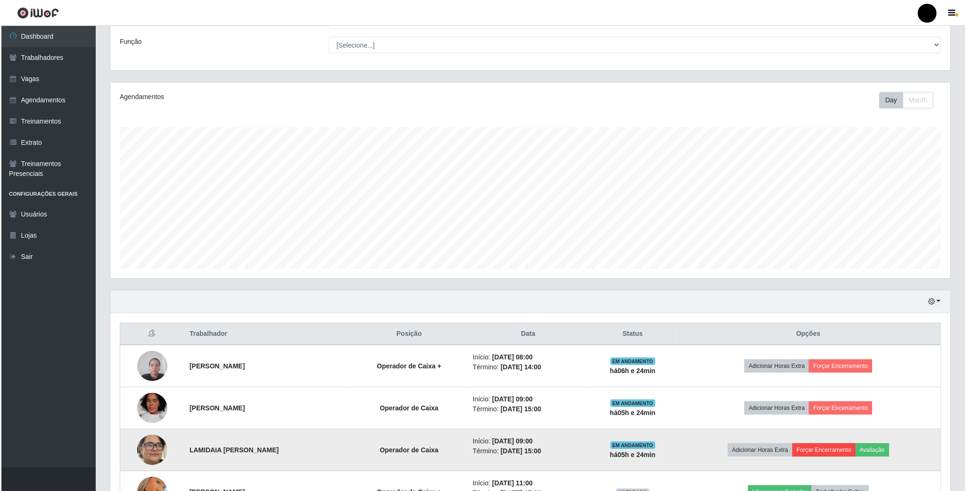
scroll to position [141, 0]
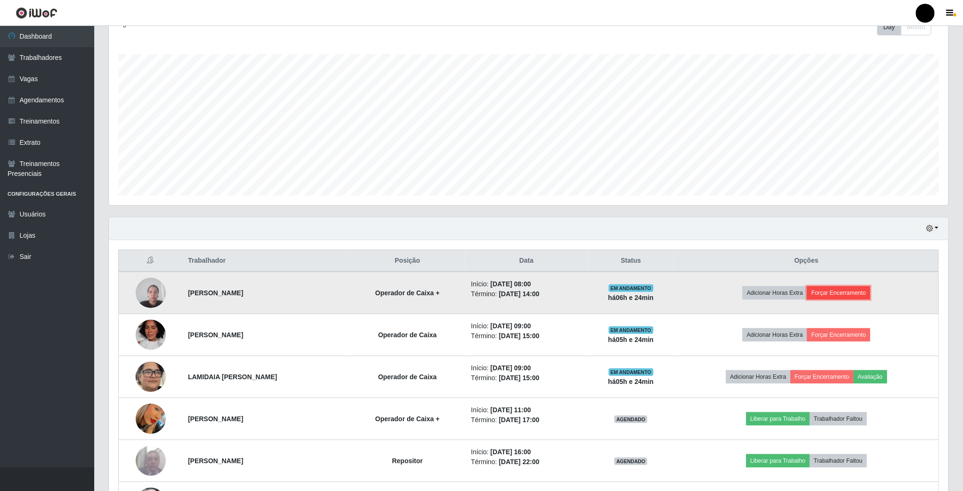
click at [728, 291] on button "Forçar Encerramento" at bounding box center [838, 292] width 63 height 13
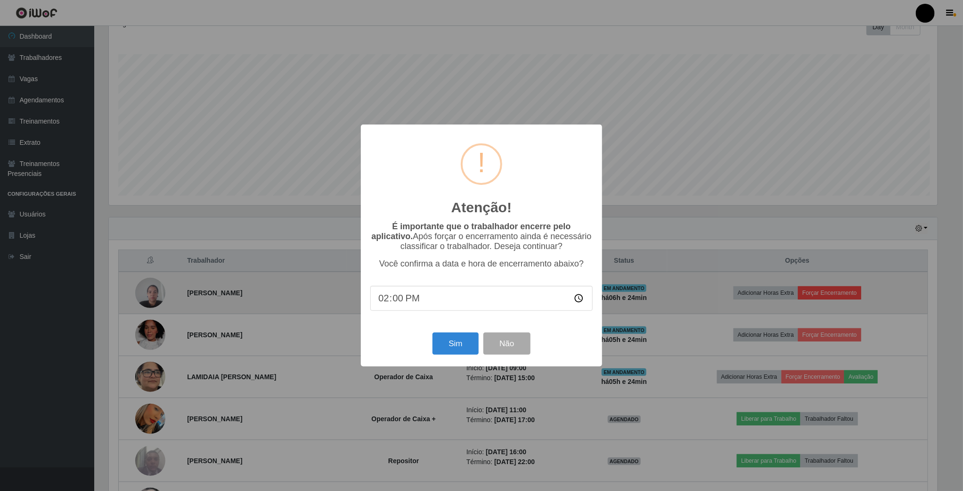
scroll to position [197, 831]
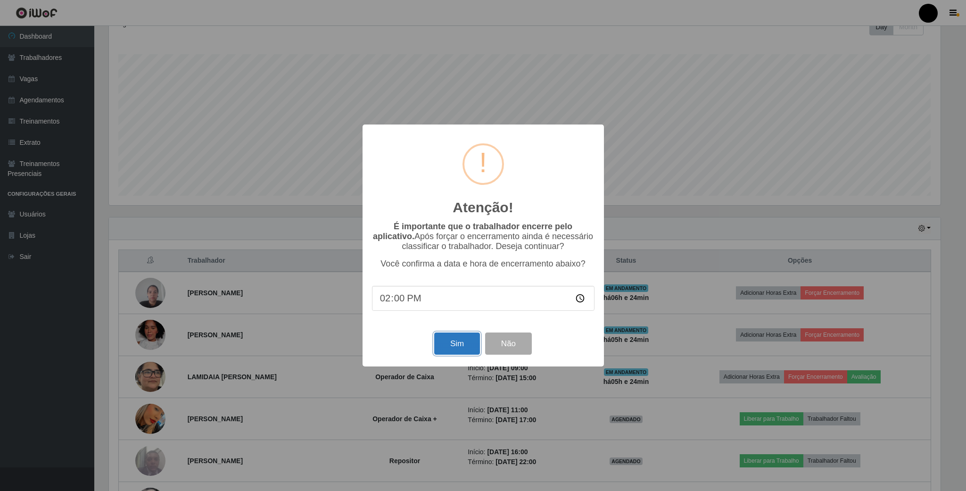
click at [450, 346] on button "Sim" at bounding box center [457, 343] width 46 height 22
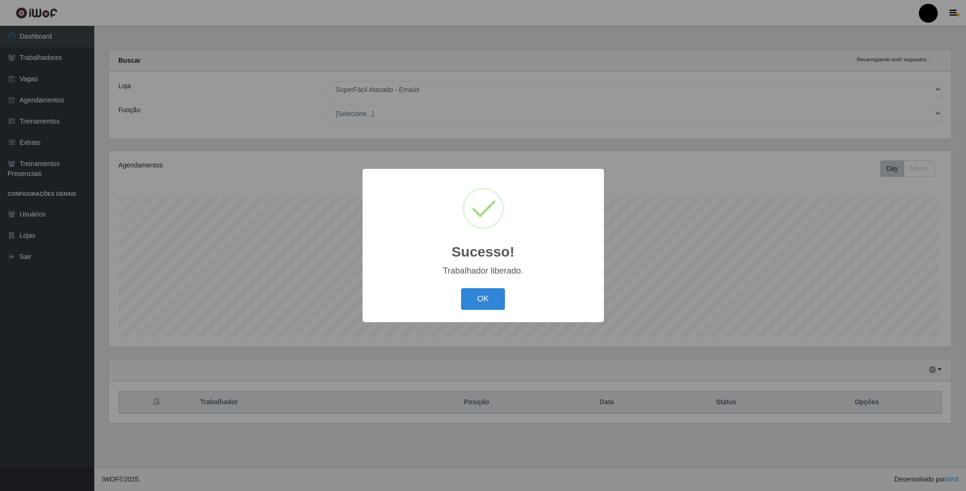
scroll to position [471126, 470480]
click at [471, 300] on button "OK" at bounding box center [483, 299] width 44 height 22
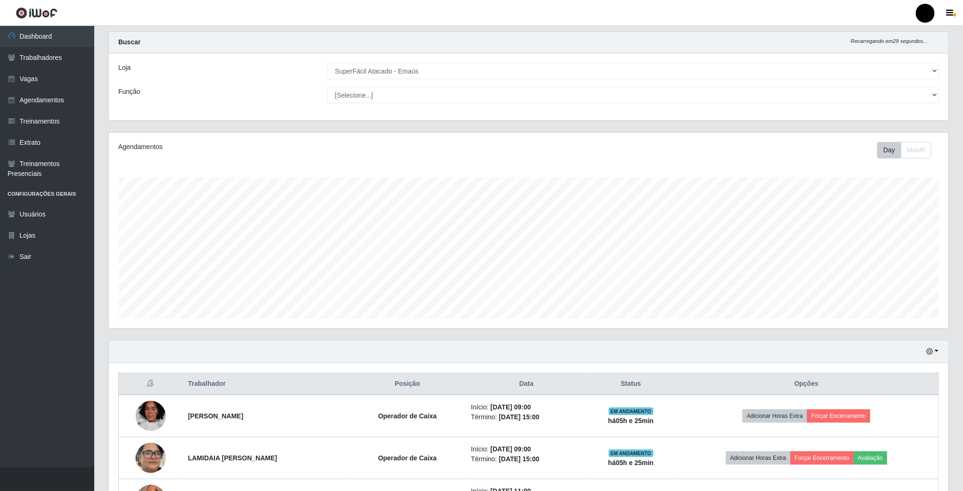
scroll to position [212, 0]
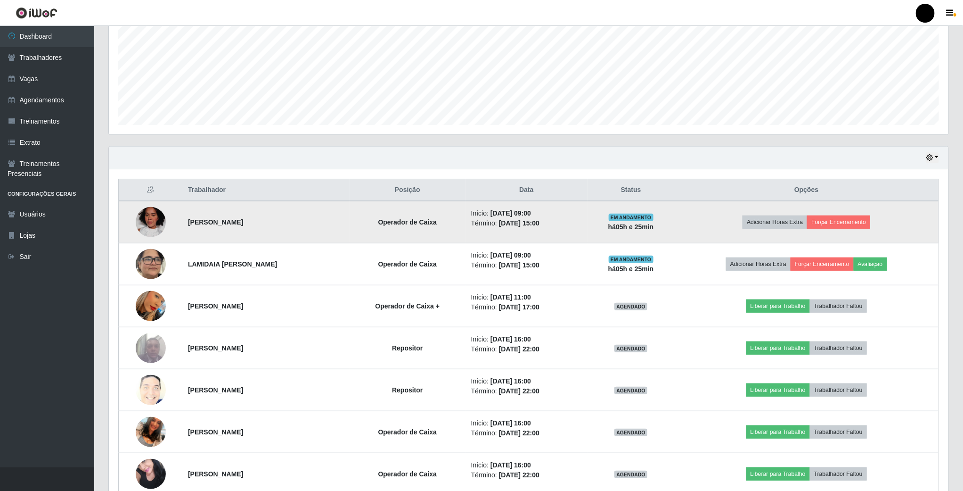
click at [728, 216] on td "Adicionar Horas Extra Forçar Encerramento" at bounding box center [806, 222] width 264 height 42
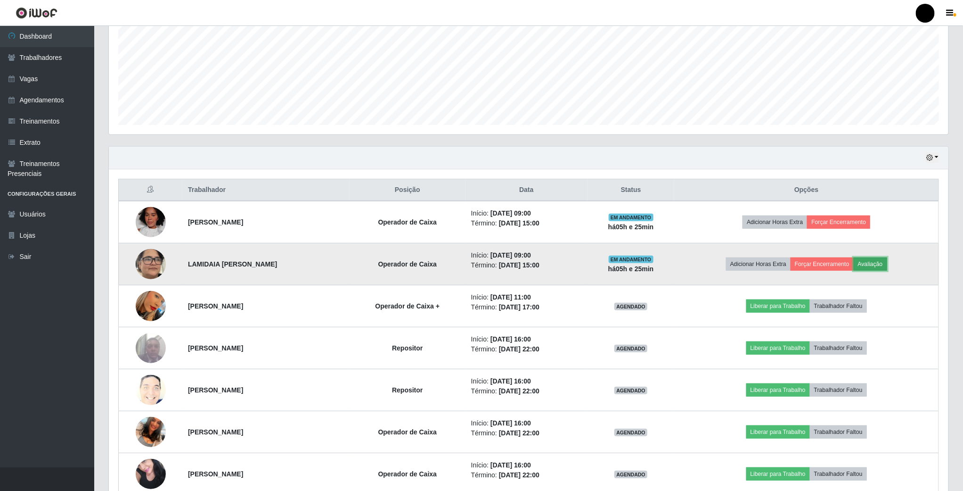
click at [728, 269] on button "Avaliação" at bounding box center [870, 263] width 33 height 13
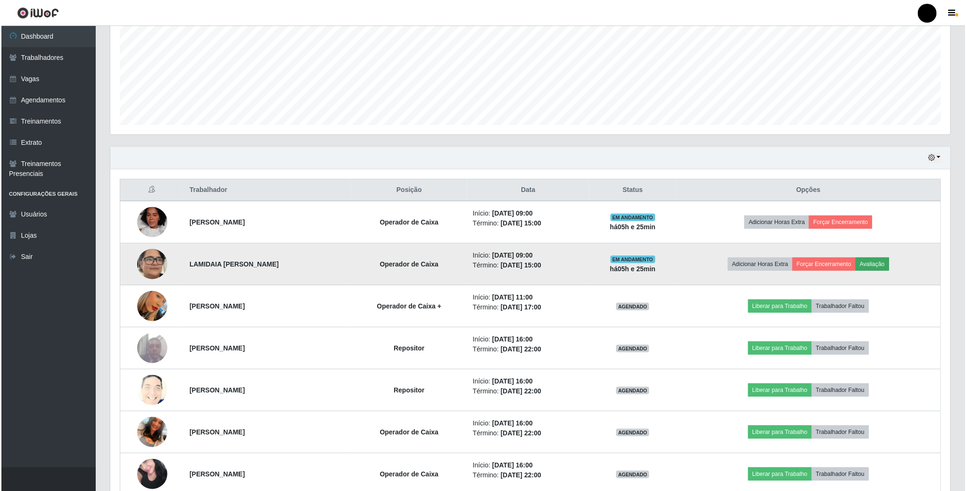
scroll to position [197, 831]
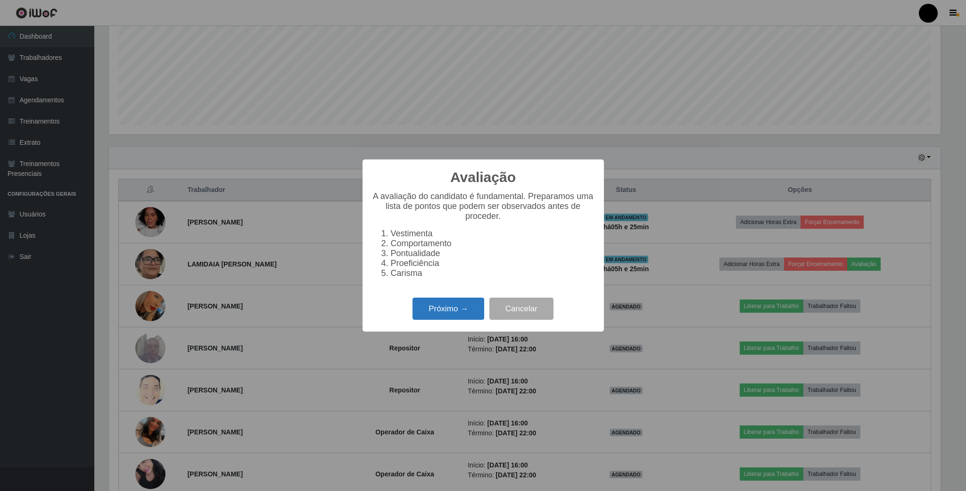
click at [440, 310] on button "Próximo →" at bounding box center [448, 308] width 72 height 22
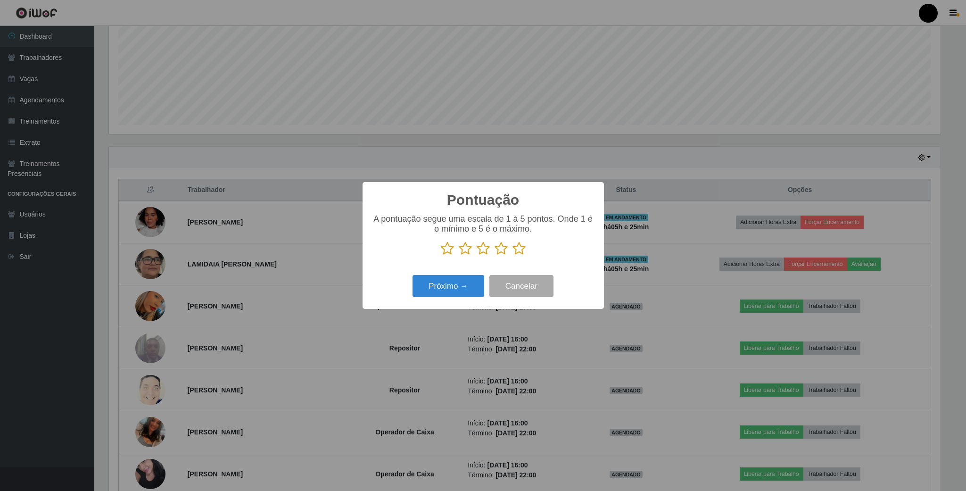
scroll to position [471126, 470492]
click at [464, 249] on icon at bounding box center [465, 248] width 13 height 14
click at [459, 255] on input "radio" at bounding box center [459, 255] width 0 height 0
click at [483, 247] on icon at bounding box center [483, 248] width 13 height 14
click at [477, 255] on input "radio" at bounding box center [477, 255] width 0 height 0
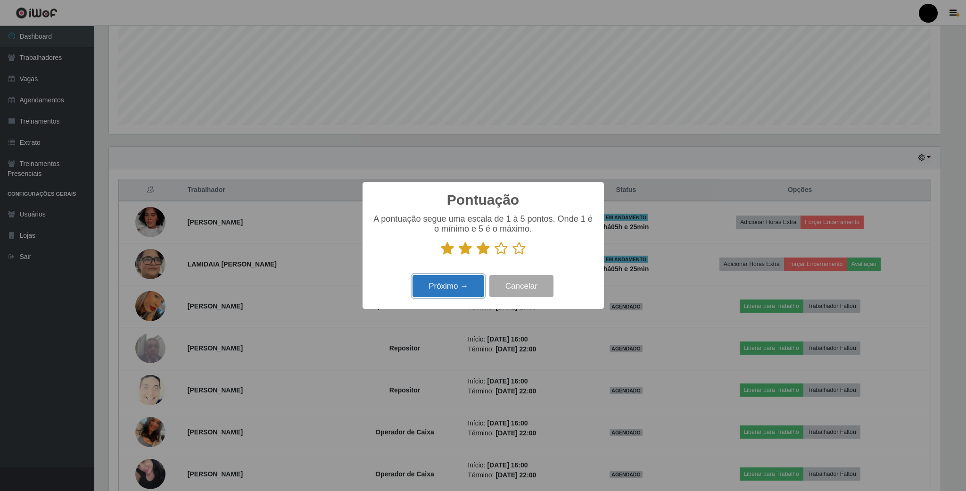
click at [475, 286] on button "Próximo →" at bounding box center [448, 286] width 72 height 22
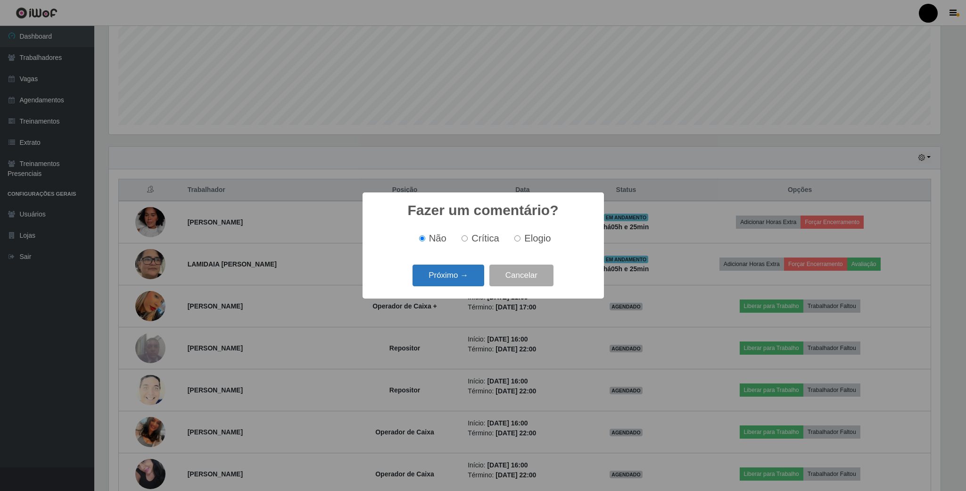
click at [475, 274] on button "Próximo →" at bounding box center [448, 275] width 72 height 22
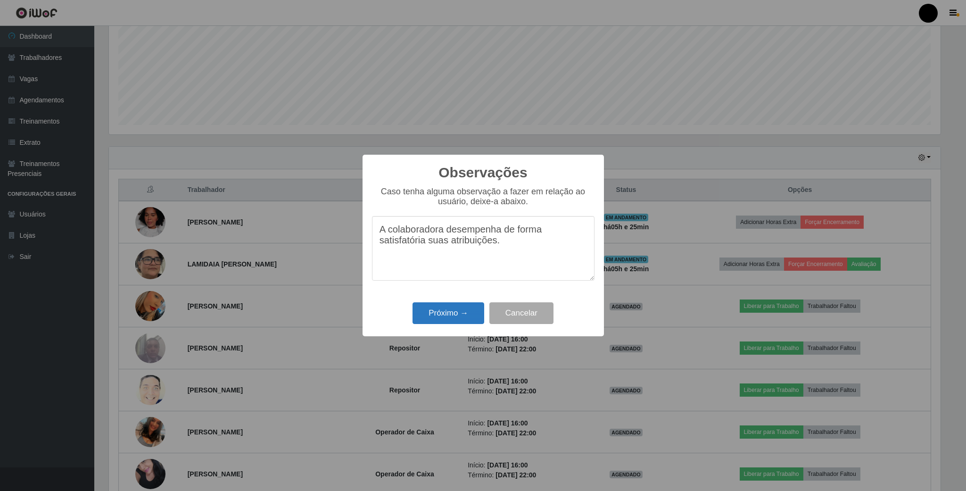
type textarea "A colaboradora desempenha de forma satisfatória suas atribuições."
click at [458, 309] on button "Próximo →" at bounding box center [448, 313] width 72 height 22
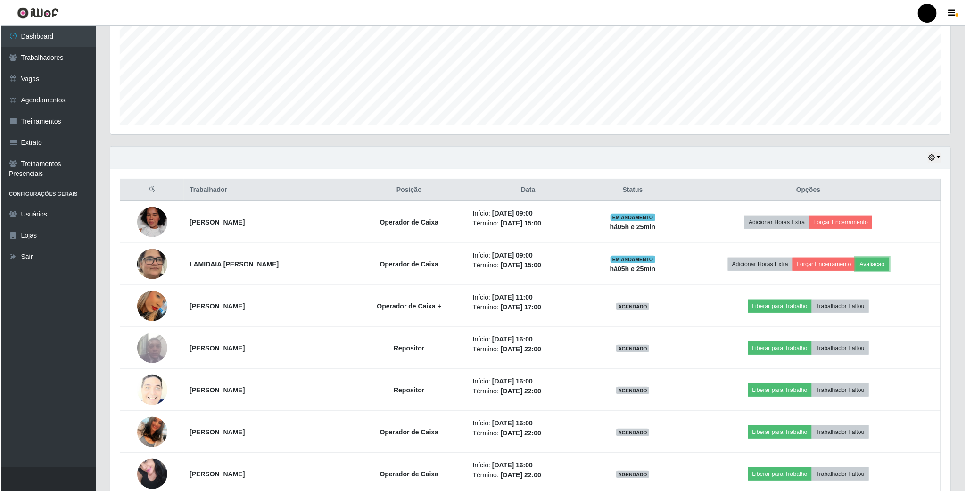
scroll to position [197, 839]
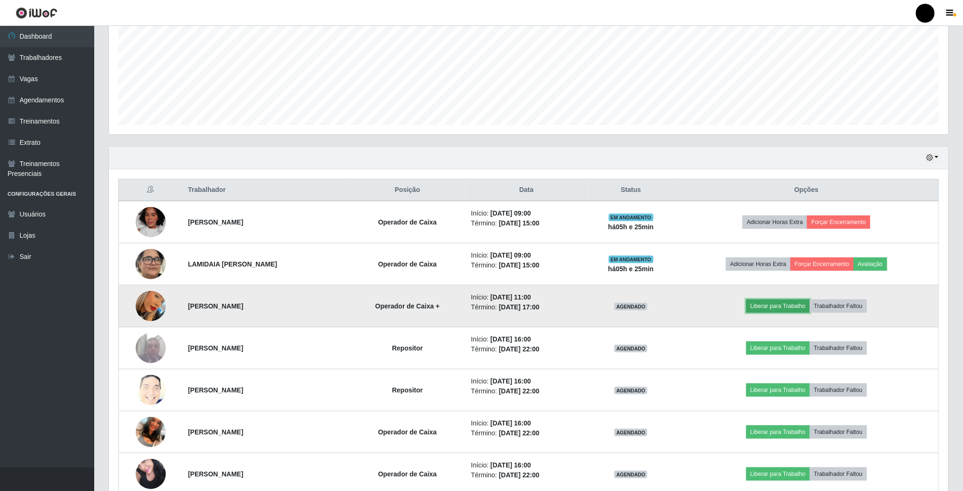
click at [728, 309] on button "Liberar para Trabalho" at bounding box center [779, 305] width 64 height 13
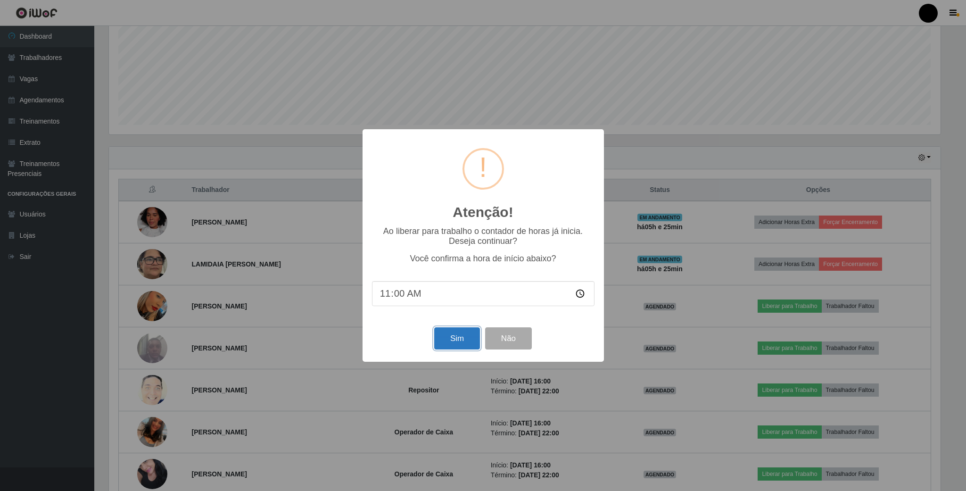
click at [444, 338] on button "Sim" at bounding box center [457, 338] width 46 height 22
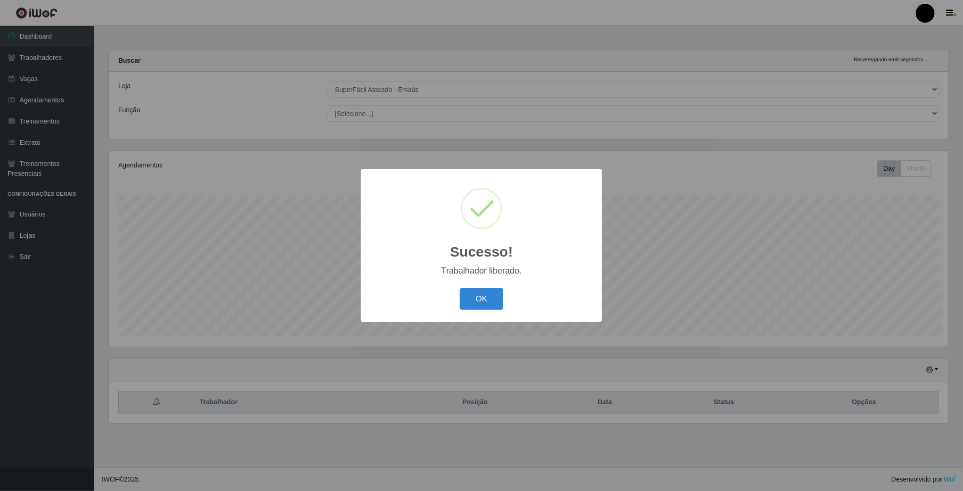
scroll to position [471126, 470480]
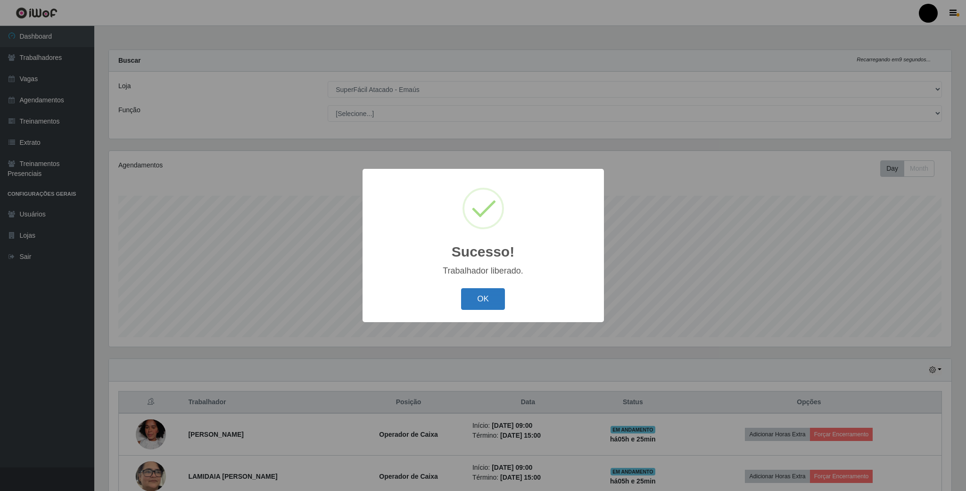
click at [491, 302] on button "OK" at bounding box center [483, 299] width 44 height 22
